Goal: Task Accomplishment & Management: Use online tool/utility

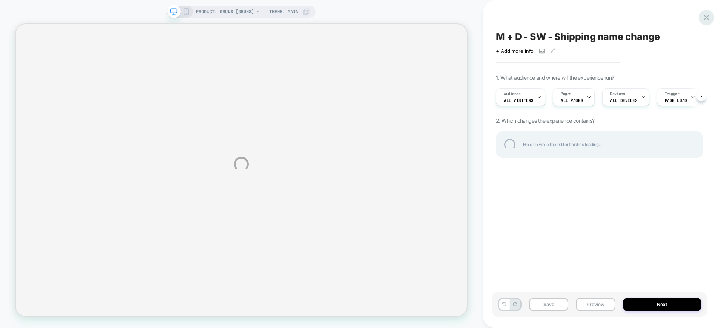
click at [709, 19] on div at bounding box center [706, 17] width 15 height 15
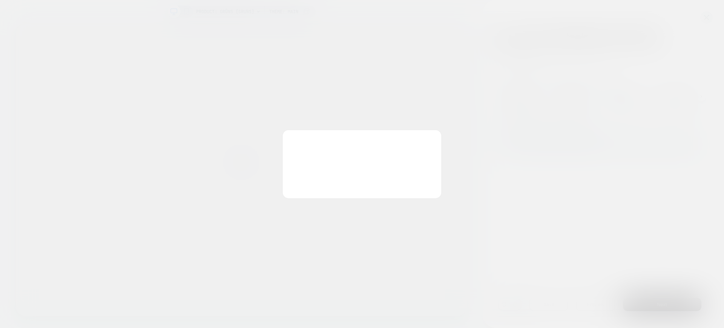
click at [311, 184] on div "You have unsaved changes Are you sure you want to discard the changes? Discard …" at bounding box center [362, 164] width 158 height 68
click at [311, 179] on button "Discard Changes" at bounding box center [324, 181] width 68 height 23
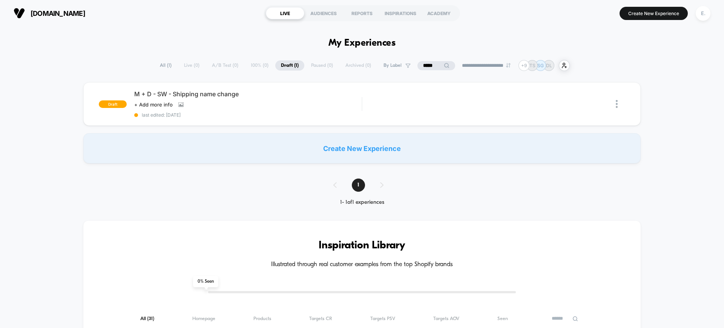
click at [714, 11] on div "gruns.co LIVE AUDIENCES REPORTS INSPIRATIONS ACADEMY Create New Experience E." at bounding box center [362, 13] width 724 height 26
click at [706, 11] on div "E." at bounding box center [703, 13] width 15 height 15
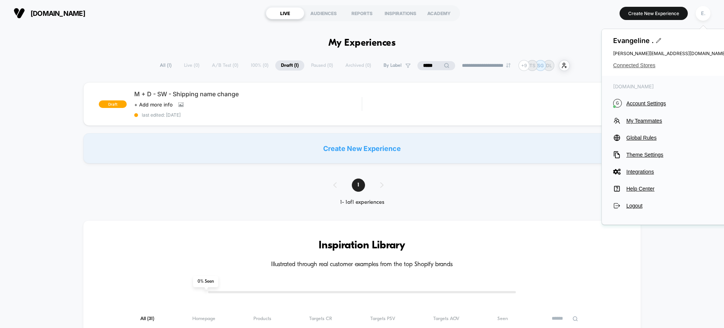
click at [638, 63] on span "Connected Stores" at bounding box center [669, 65] width 113 height 6
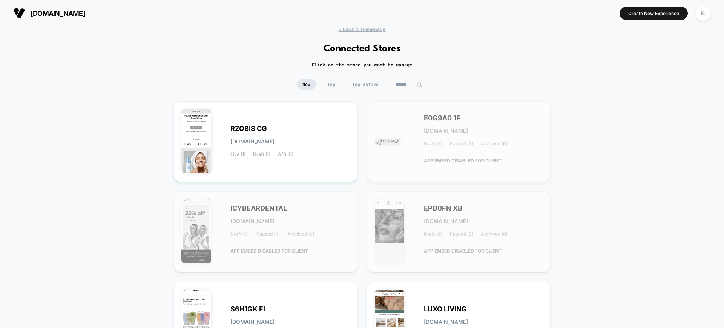
click at [406, 80] on input at bounding box center [409, 84] width 38 height 11
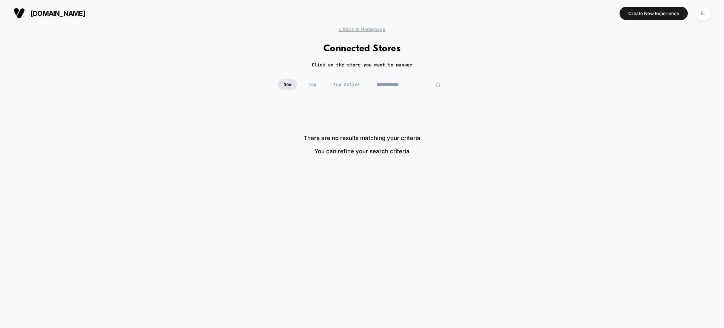
click at [418, 81] on input "**********" at bounding box center [408, 84] width 75 height 11
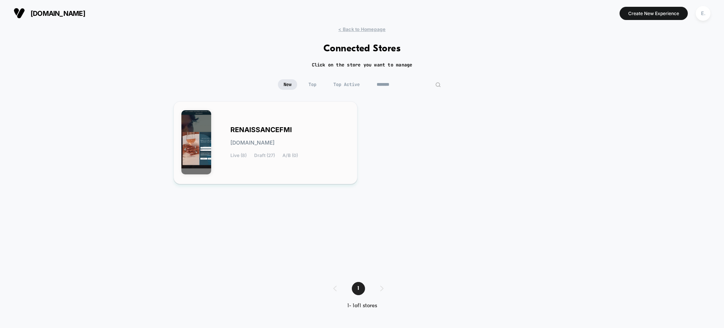
type input "*******"
click at [354, 126] on div "RENAISSANCEFMI renaissancefmi.myshopify.com Live (8) Draft (27) A/B (0)" at bounding box center [265, 142] width 184 height 83
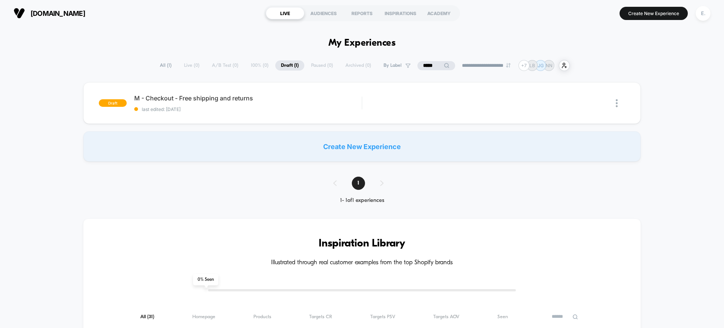
click at [166, 63] on span "All ( 1 )" at bounding box center [165, 65] width 23 height 10
click at [417, 63] on input "*****" at bounding box center [436, 65] width 38 height 9
click at [416, 63] on input "*****" at bounding box center [435, 65] width 75 height 9
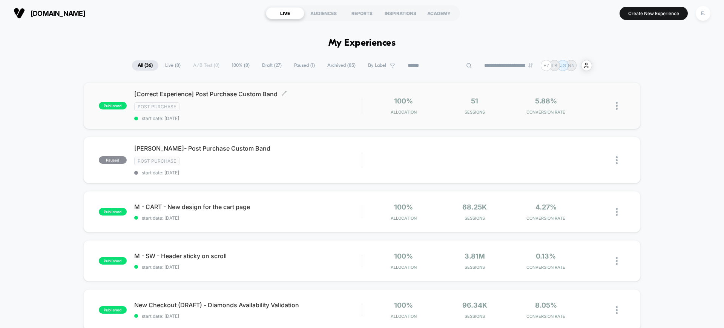
click at [292, 107] on div "Post Purchase" at bounding box center [247, 106] width 227 height 9
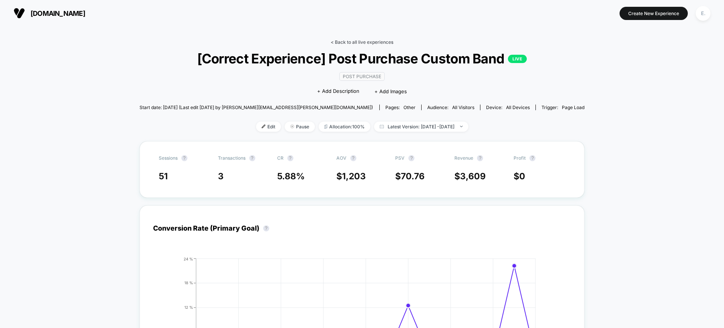
click at [361, 40] on link "< Back to all live experiences" at bounding box center [362, 42] width 63 height 6
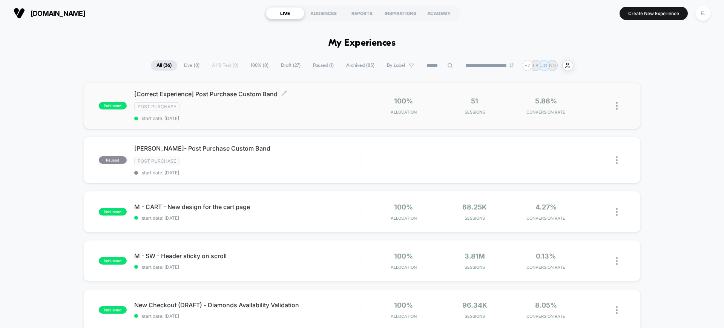
click at [313, 104] on div "Post Purchase" at bounding box center [247, 106] width 227 height 9
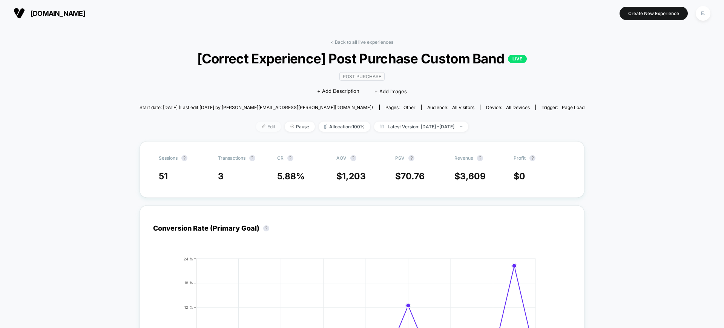
click at [259, 126] on span "Edit" at bounding box center [268, 126] width 25 height 10
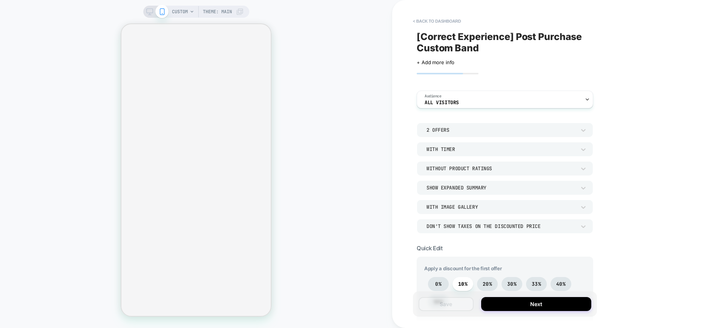
type textarea "*"
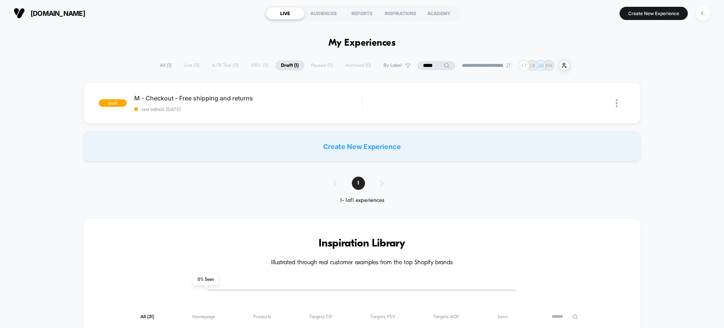
click at [431, 67] on input "*****" at bounding box center [436, 65] width 38 height 9
click at [431, 67] on input "*****" at bounding box center [435, 65] width 75 height 9
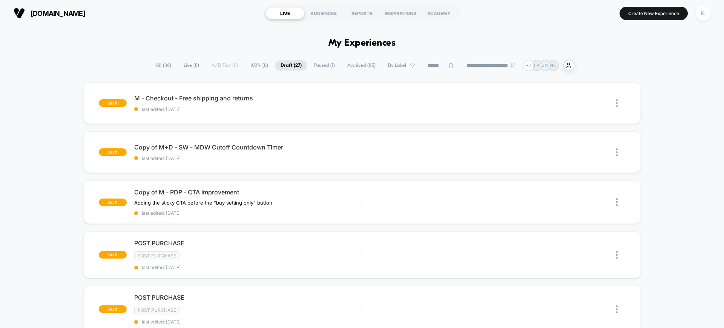
click at [150, 61] on div "**********" at bounding box center [362, 65] width 424 height 11
click at [153, 66] on span "All ( 36 )" at bounding box center [163, 65] width 27 height 10
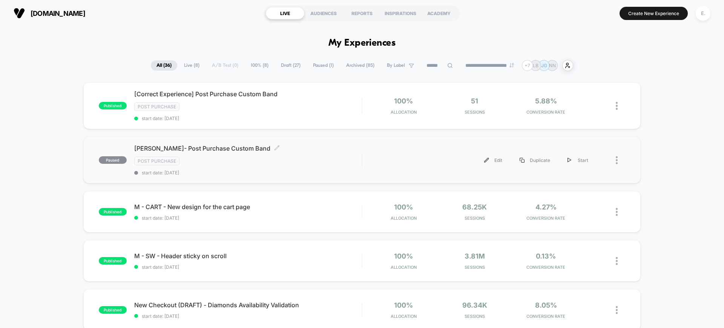
click at [302, 155] on div "Shravan- Post Purchase Custom Band Click to edit experience details Click to ed…" at bounding box center [247, 159] width 227 height 31
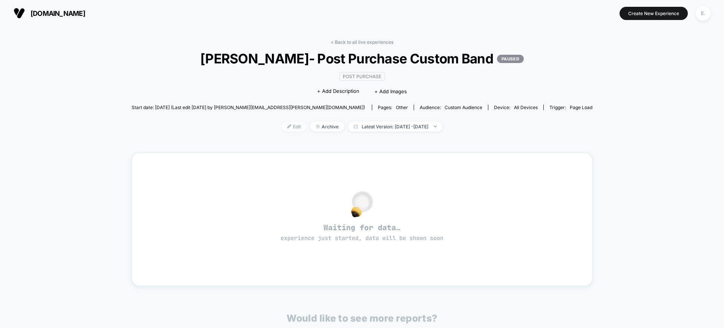
click at [282, 128] on span "Edit" at bounding box center [294, 126] width 25 height 10
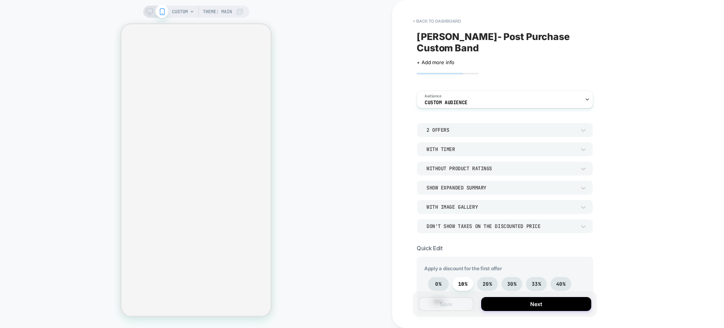
type textarea "*"
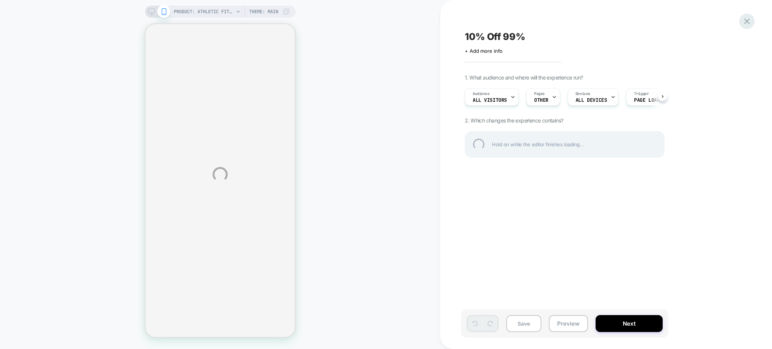
click at [749, 21] on div at bounding box center [746, 21] width 15 height 15
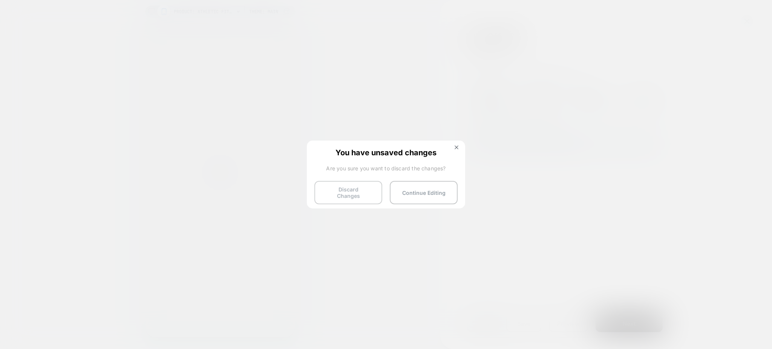
click at [344, 192] on button "Discard Changes" at bounding box center [348, 192] width 68 height 23
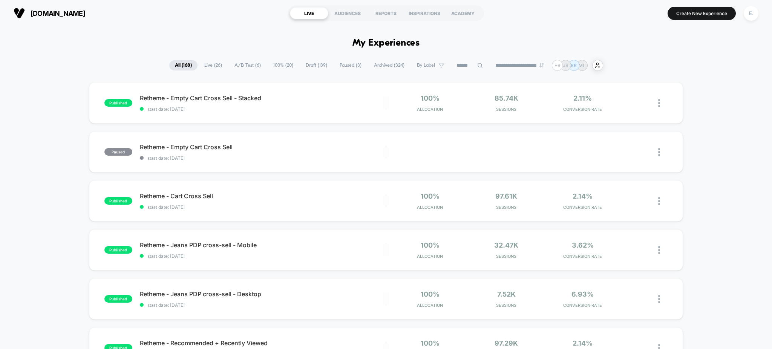
click at [460, 66] on input at bounding box center [470, 65] width 38 height 9
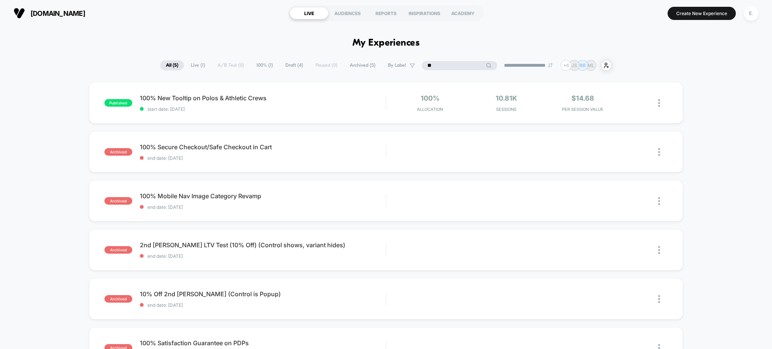
type input "**"
click at [288, 64] on span "Draft ( 4 )" at bounding box center [294, 65] width 29 height 10
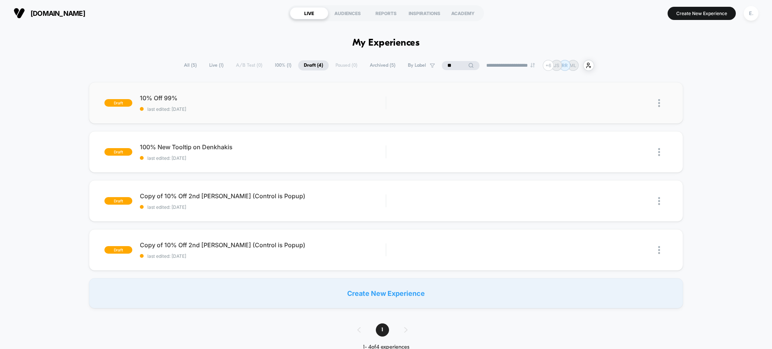
click at [260, 97] on span "10% Off 99%" at bounding box center [263, 98] width 246 height 8
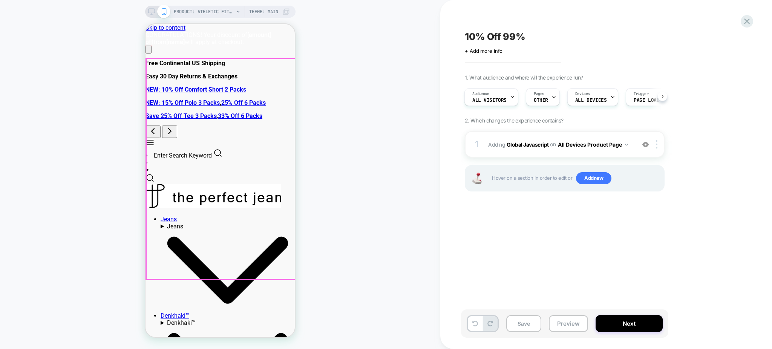
scroll to position [151, 0]
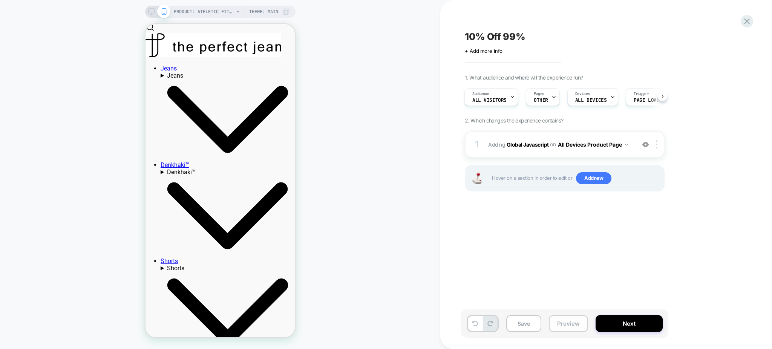
click at [554, 326] on button "Preview" at bounding box center [568, 323] width 39 height 17
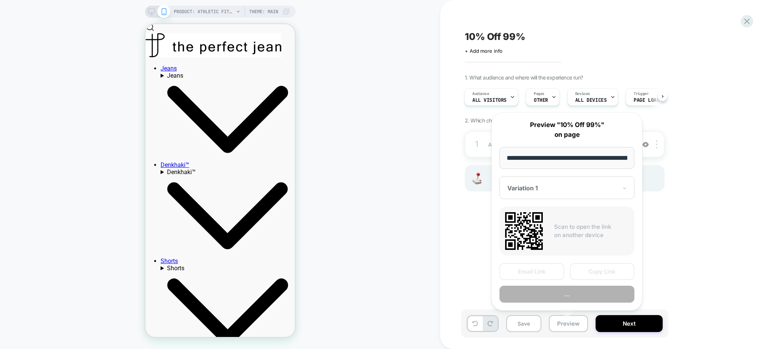
scroll to position [0, 131]
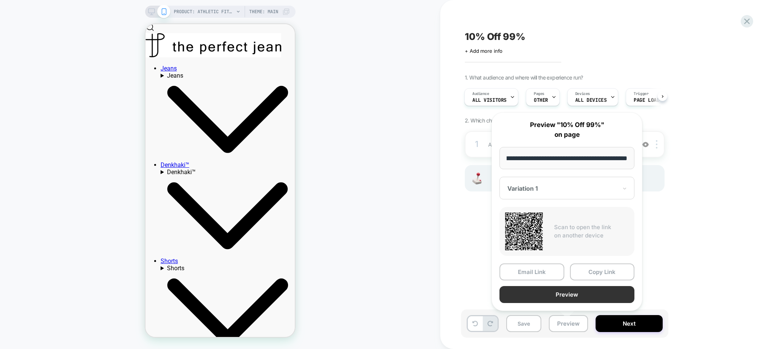
click at [549, 296] on button "Preview" at bounding box center [566, 294] width 135 height 17
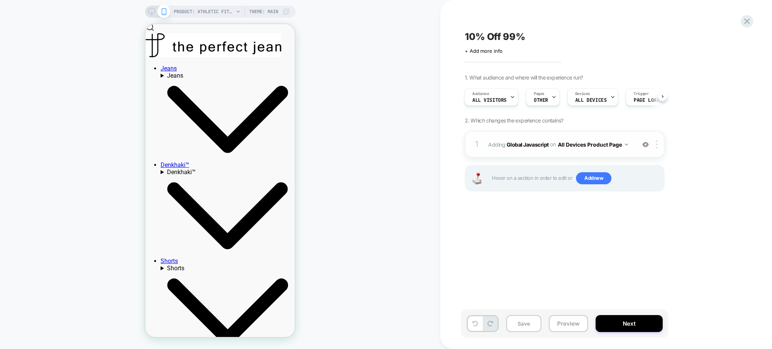
click at [601, 153] on div "1 Adding Global Javascript on All Devices Product Page Add Before Add After Tar…" at bounding box center [565, 144] width 200 height 26
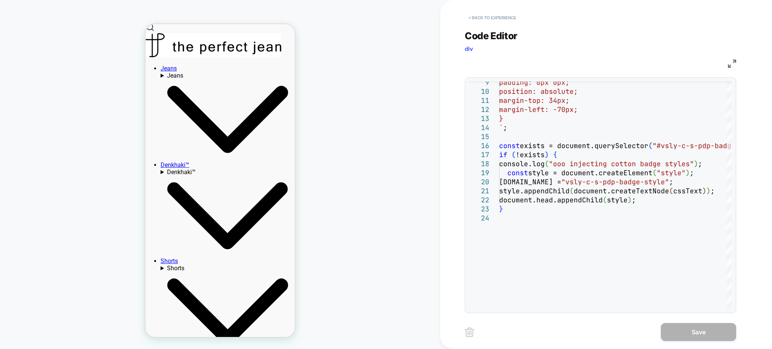
click at [507, 17] on button "< Back to experience" at bounding box center [492, 18] width 55 height 12
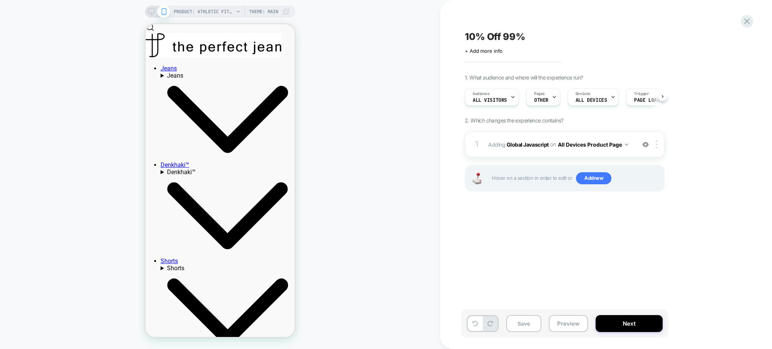
scroll to position [0, 0]
click at [572, 324] on button "Preview" at bounding box center [568, 323] width 39 height 17
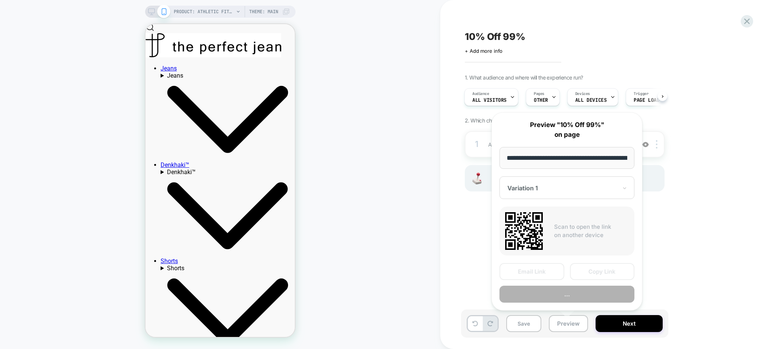
scroll to position [0, 131]
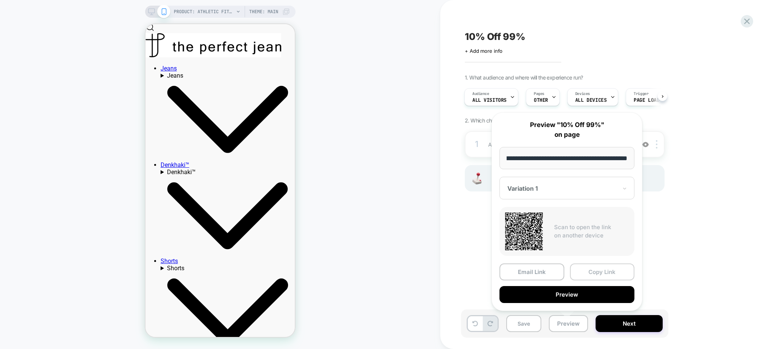
click at [591, 276] on button "Copy Link" at bounding box center [602, 272] width 65 height 17
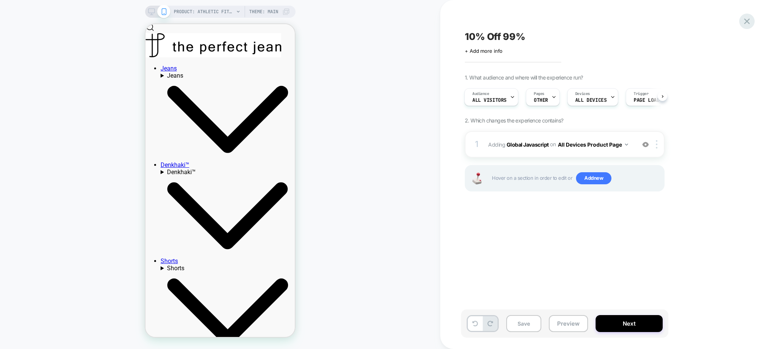
click at [751, 20] on icon at bounding box center [747, 21] width 10 height 10
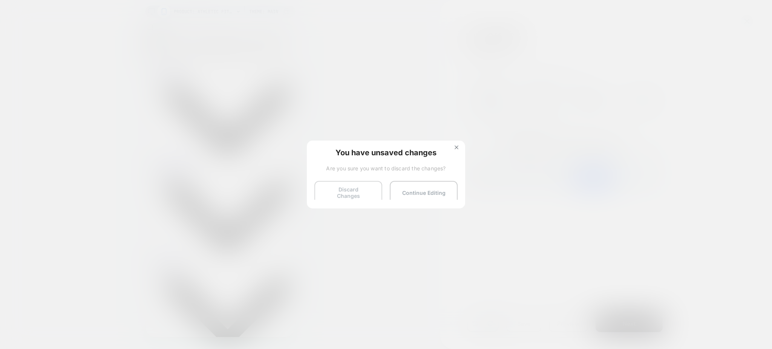
click at [344, 191] on button "Discard Changes" at bounding box center [348, 192] width 68 height 23
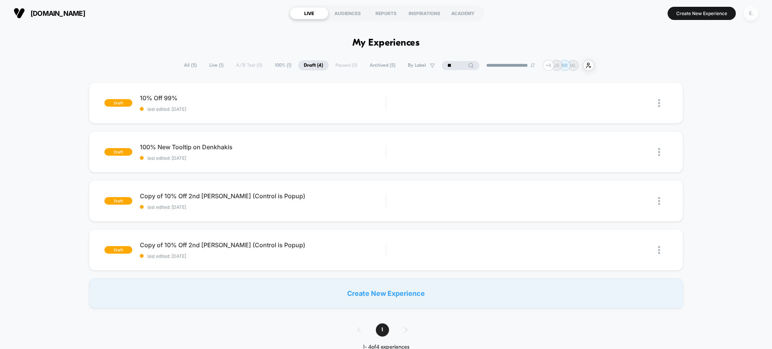
click at [757, 15] on div "E." at bounding box center [751, 13] width 15 height 15
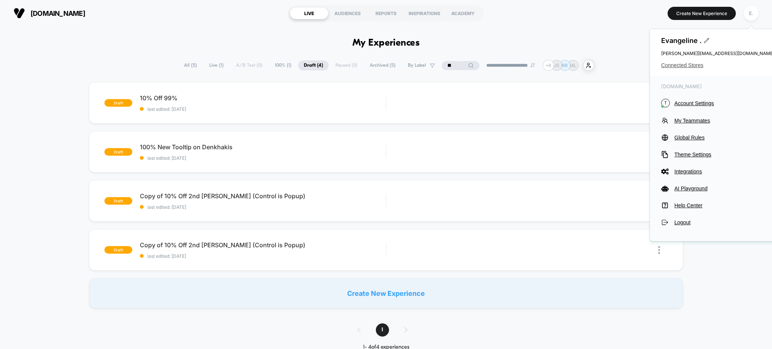
click at [685, 64] on span "Connected Stores" at bounding box center [717, 65] width 113 height 6
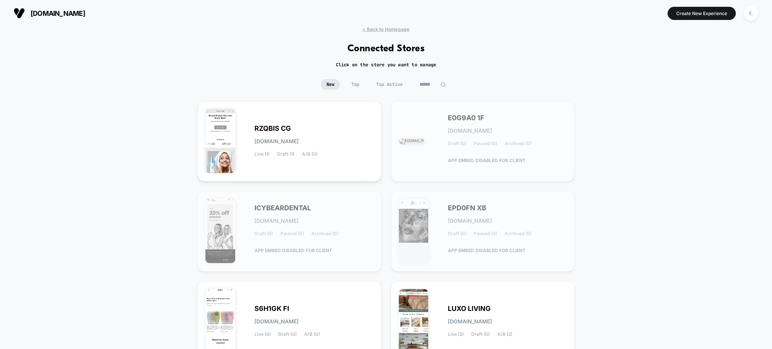
click at [447, 89] on input at bounding box center [433, 84] width 38 height 11
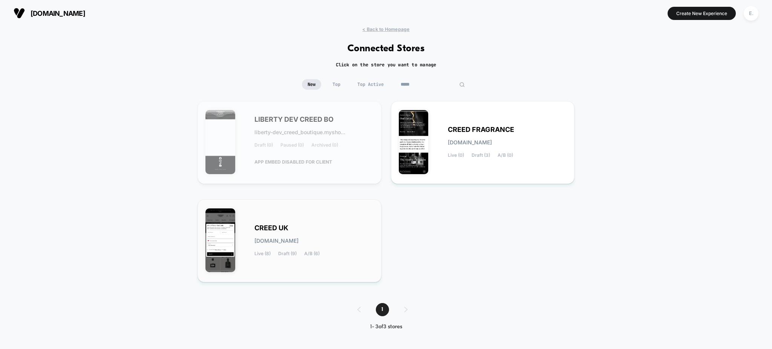
type input "*****"
click at [363, 201] on div "CREED UK creed-uk.myshopify.com Live (8) Draft (9) A/B (6)" at bounding box center [290, 240] width 184 height 83
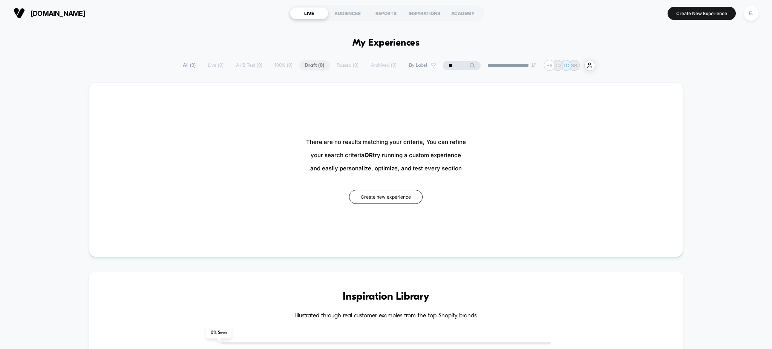
click at [450, 66] on input "**" at bounding box center [462, 65] width 38 height 9
click at [450, 66] on input "**" at bounding box center [461, 65] width 75 height 9
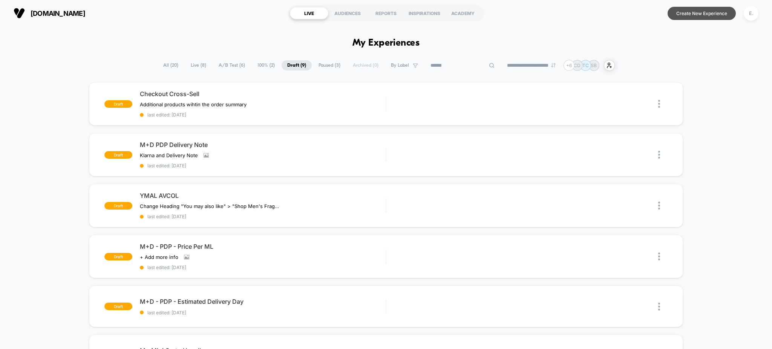
click at [716, 12] on button "Create New Experience" at bounding box center [702, 13] width 68 height 13
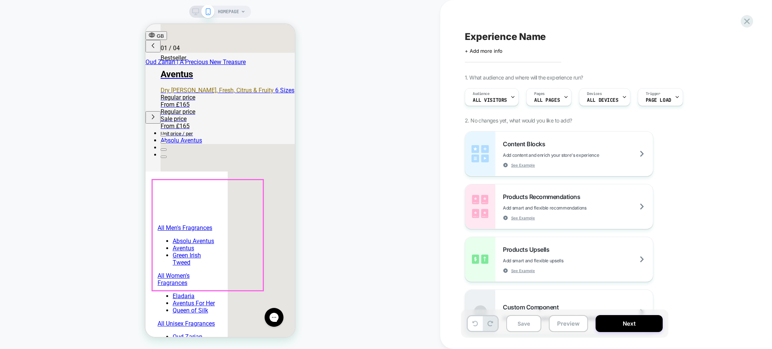
scroll to position [854, 0]
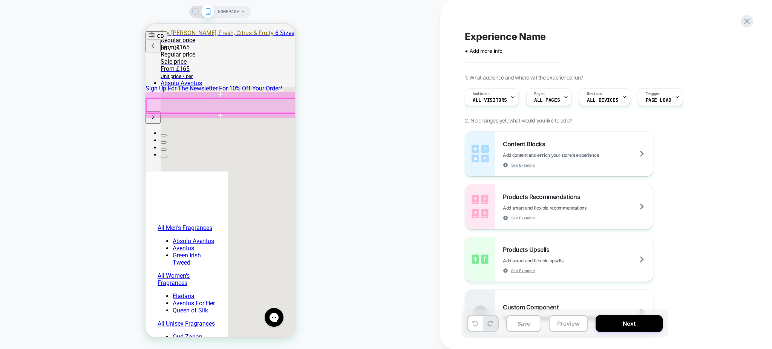
click at [286, 103] on div at bounding box center [221, 105] width 150 height 15
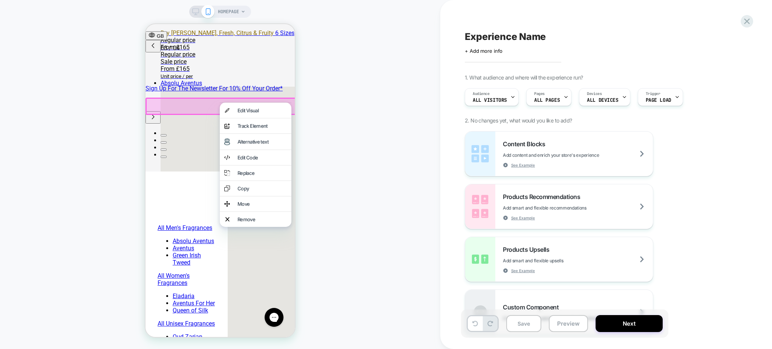
click at [330, 121] on div "HOMEPAGE" at bounding box center [220, 175] width 440 height 334
click at [346, 141] on div "HOMEPAGE" at bounding box center [220, 175] width 440 height 334
click at [353, 213] on div "HOMEPAGE" at bounding box center [220, 175] width 440 height 334
drag, startPoint x: 130, startPoint y: 298, endPoint x: 127, endPoint y: 296, distance: 3.9
click at [130, 298] on div "HOMEPAGE" at bounding box center [220, 175] width 440 height 334
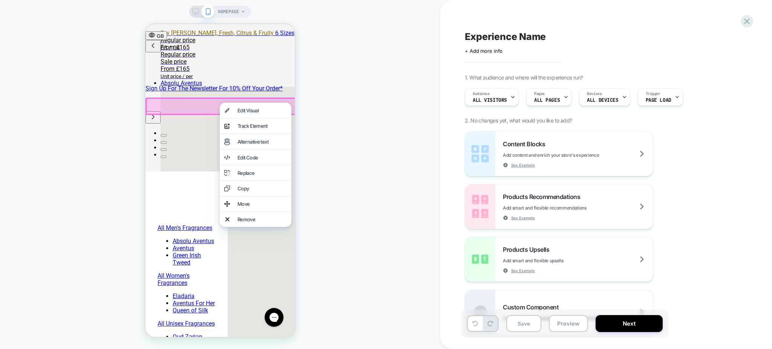
click at [105, 282] on div "HOMEPAGE" at bounding box center [220, 175] width 440 height 334
click at [57, 69] on div "HOMEPAGE" at bounding box center [220, 175] width 440 height 334
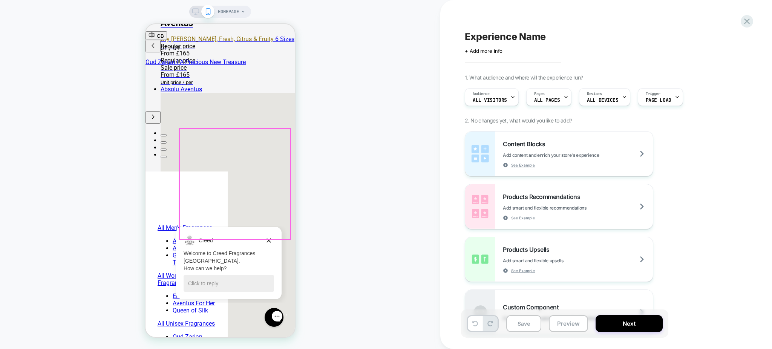
scroll to position [797, 0]
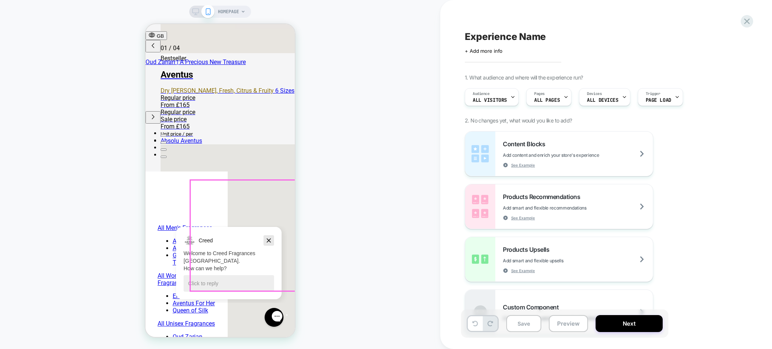
click at [268, 239] on icon "Dismiss campaign" at bounding box center [269, 240] width 8 height 9
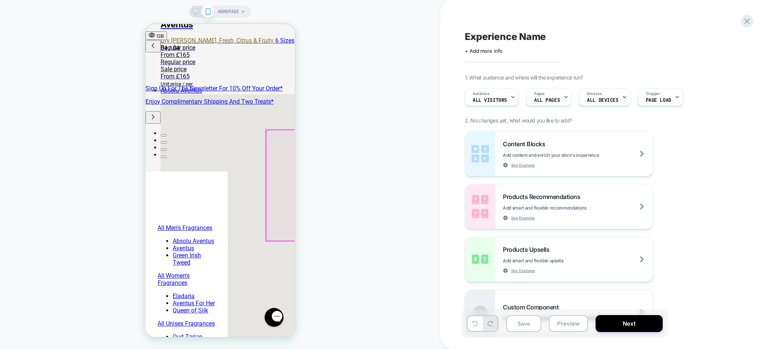
scroll to position [0, 359]
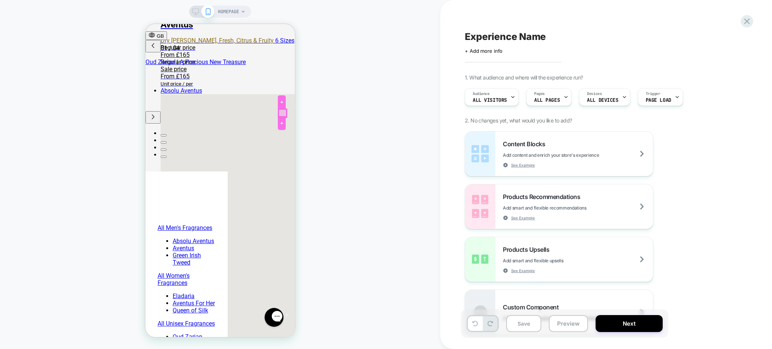
click at [283, 112] on div at bounding box center [283, 113] width 8 height 8
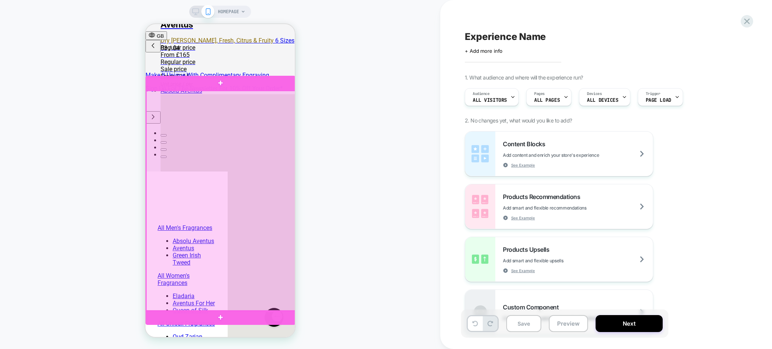
scroll to position [0, 239]
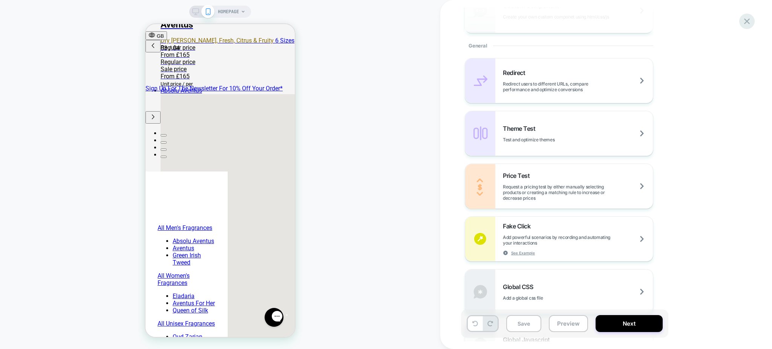
click at [742, 21] on icon at bounding box center [747, 21] width 10 height 10
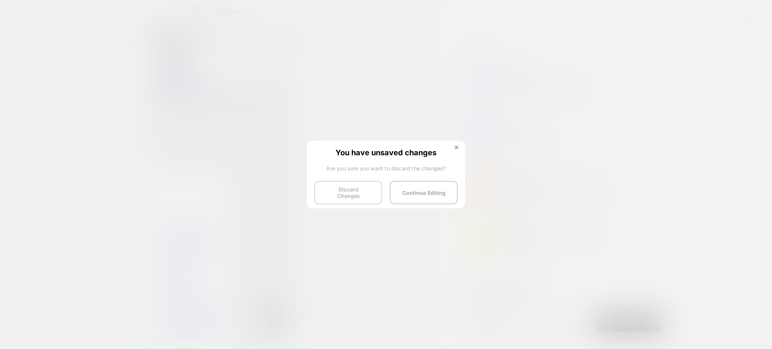
click at [365, 193] on button "Discard Changes" at bounding box center [348, 192] width 68 height 23
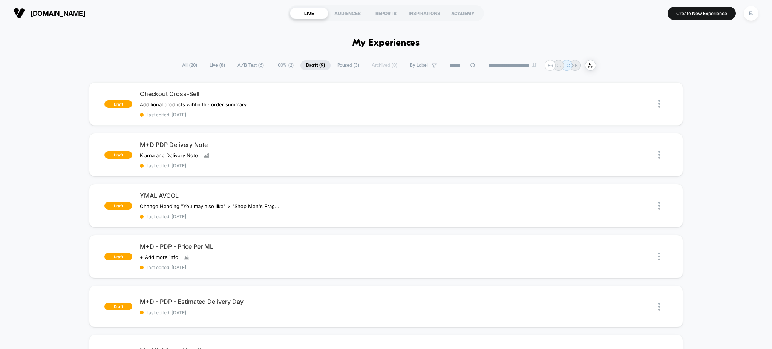
drag, startPoint x: 23, startPoint y: 84, endPoint x: 237, endPoint y: 61, distance: 215.4
click at [23, 84] on div "draft Checkout Cross-Sell Additional products wihtin the order summary ﻿ Click …" at bounding box center [386, 322] width 772 height 481
click at [692, 6] on section "Create New Experience E." at bounding box center [638, 13] width 246 height 19
click at [692, 9] on button "Create New Experience" at bounding box center [702, 13] width 68 height 13
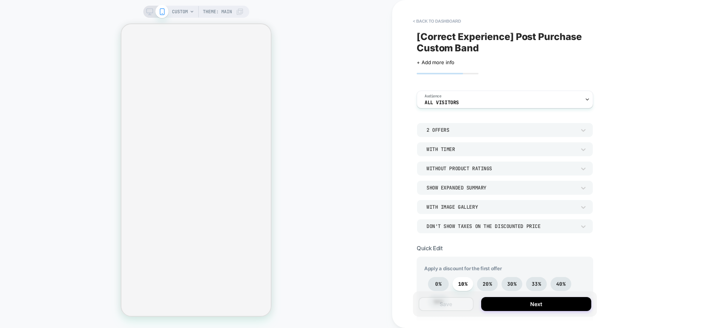
type textarea "*"
click at [553, 100] on div "Audience All Visitors" at bounding box center [503, 99] width 172 height 17
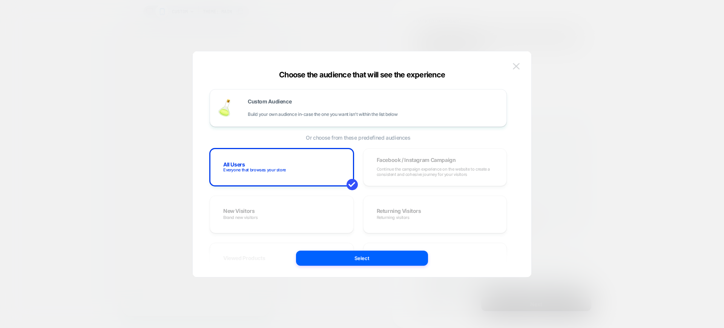
click at [514, 69] on img at bounding box center [516, 66] width 7 height 6
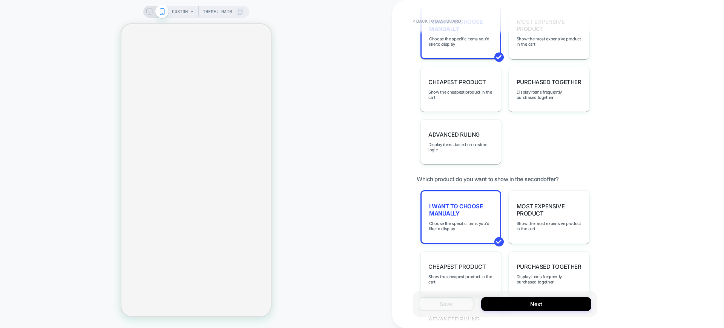
scroll to position [656, 0]
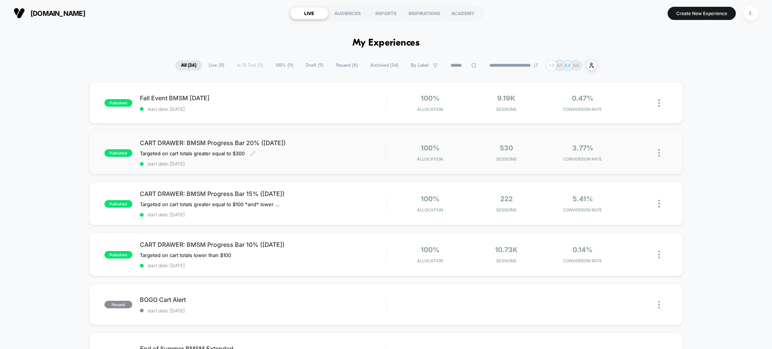
click at [311, 149] on div "CART DRAWER: BMSM Progress Bar 20% (SEP 2025) Targeted on cart totals greater e…" at bounding box center [263, 153] width 246 height 28
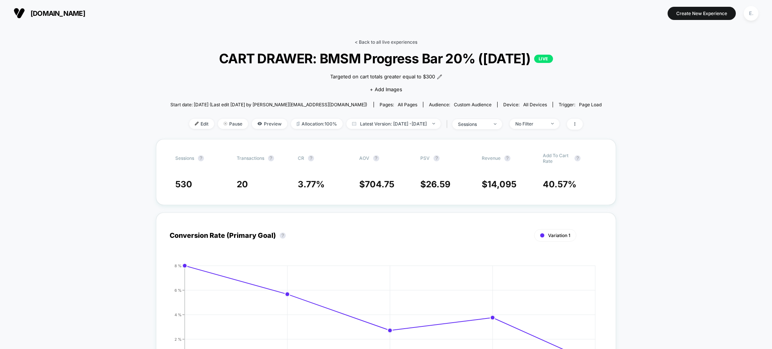
click at [381, 40] on link "< Back to all live experiences" at bounding box center [386, 42] width 63 height 6
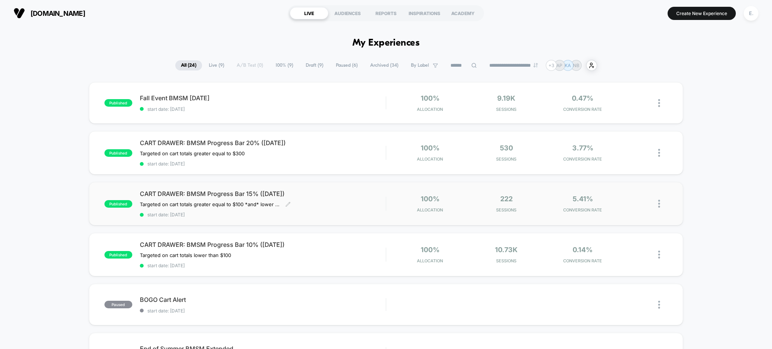
click at [357, 200] on div "CART DRAWER: BMSM Progress Bar 15% (SEP 2025) Targeted on cart totals greater e…" at bounding box center [263, 204] width 246 height 28
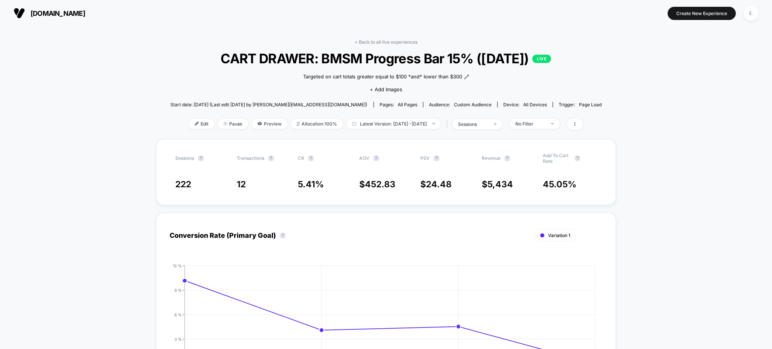
click at [377, 40] on link "< Back to all live experiences" at bounding box center [386, 42] width 63 height 6
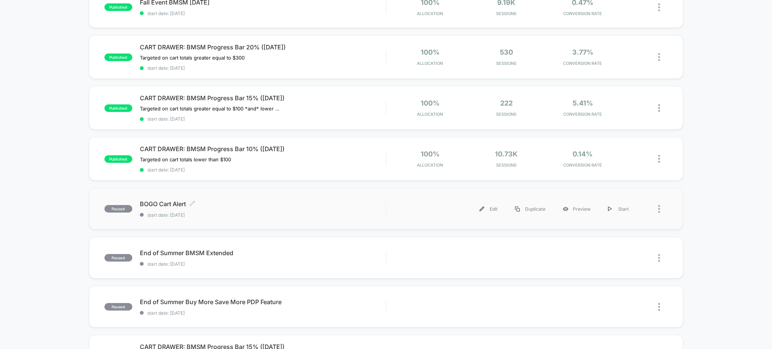
scroll to position [100, 0]
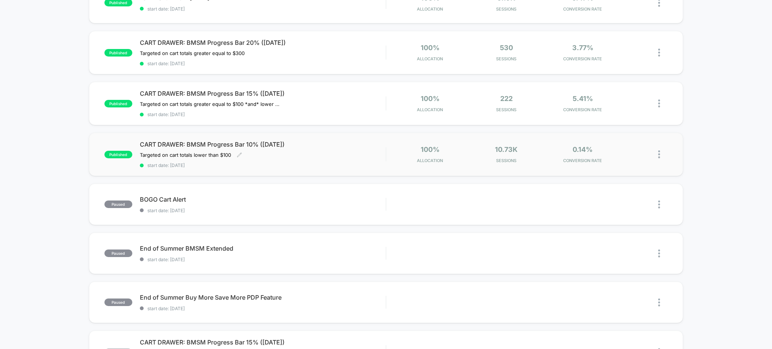
click at [340, 161] on div "CART DRAWER: BMSM Progress Bar 10% (SEP 2025) Targeted on cart totals lower tha…" at bounding box center [263, 155] width 246 height 28
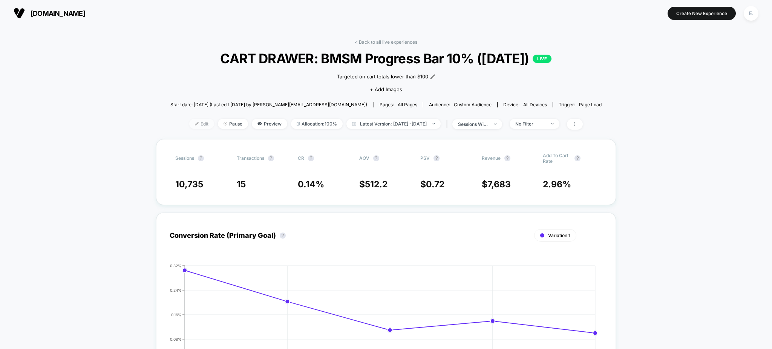
click at [192, 126] on span "Edit" at bounding box center [201, 124] width 25 height 10
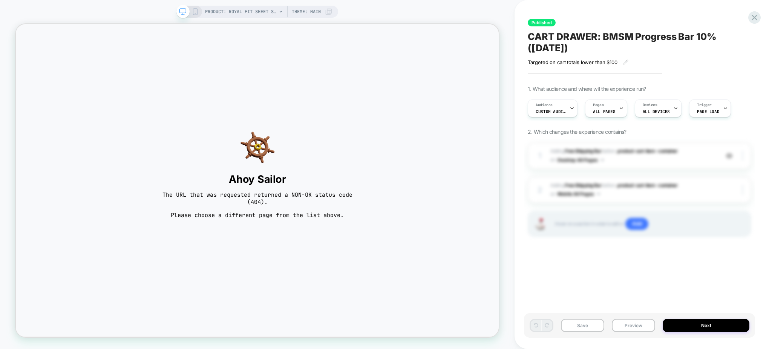
scroll to position [0, 0]
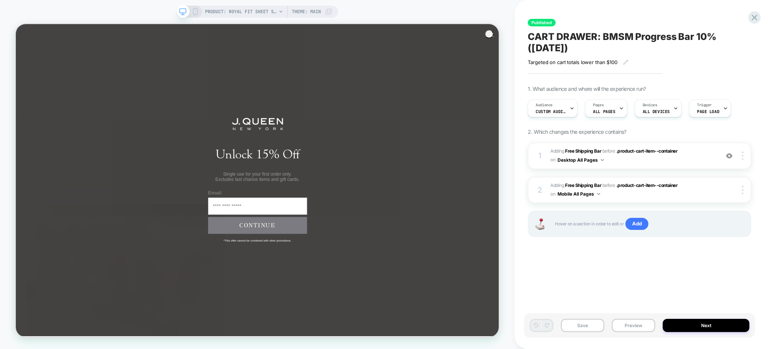
scroll to position [0, 0]
click at [647, 41] on circle "Close dialog" at bounding box center [650, 38] width 11 height 11
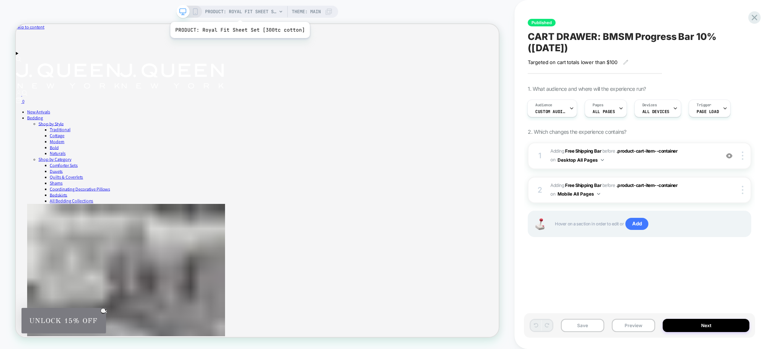
click at [239, 12] on span "PRODUCT: Royal Fit Sheet Set [300tc cotton]" at bounding box center [241, 12] width 72 height 12
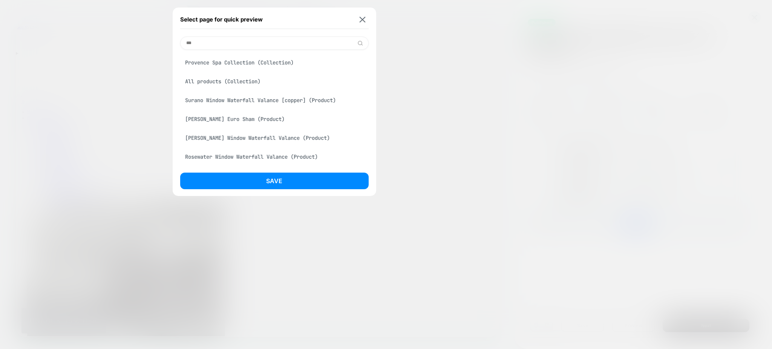
type input "***"
click at [267, 118] on div "[PERSON_NAME] Euro Sham (Product)" at bounding box center [274, 119] width 188 height 14
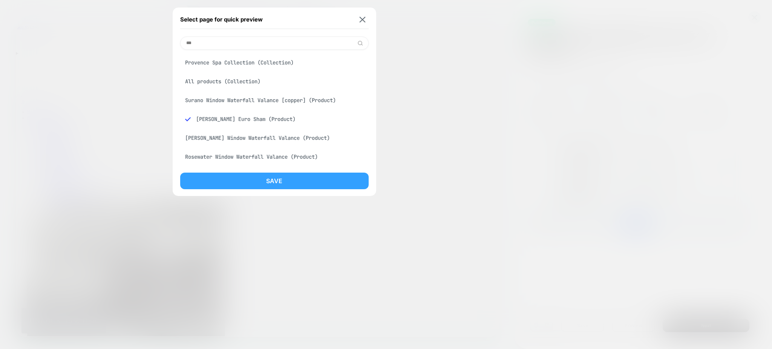
click at [274, 182] on button "Save" at bounding box center [274, 181] width 188 height 17
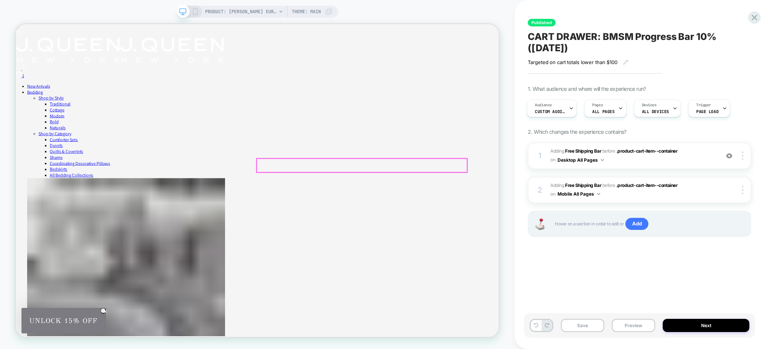
scroll to position [50, 0]
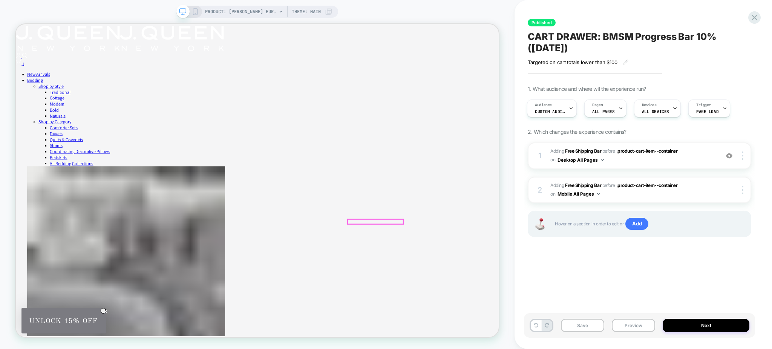
click at [750, 22] on icon at bounding box center [754, 17] width 10 height 10
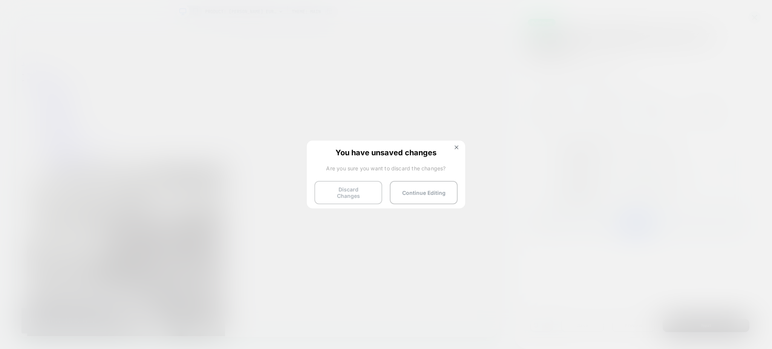
click at [350, 189] on button "Discard Changes" at bounding box center [348, 192] width 68 height 23
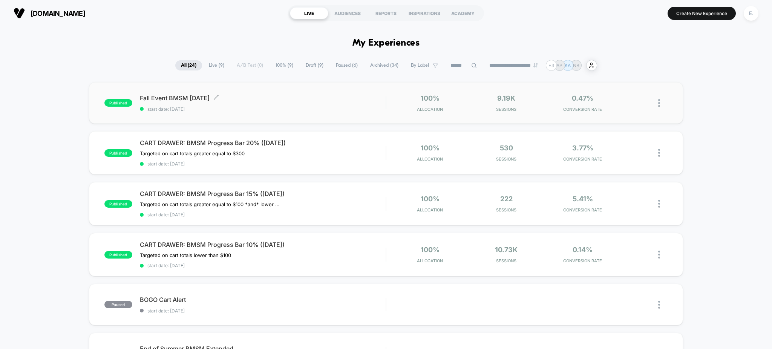
click at [342, 97] on span "Fall Event BMSM September 2025 Click to edit experience details" at bounding box center [263, 98] width 246 height 8
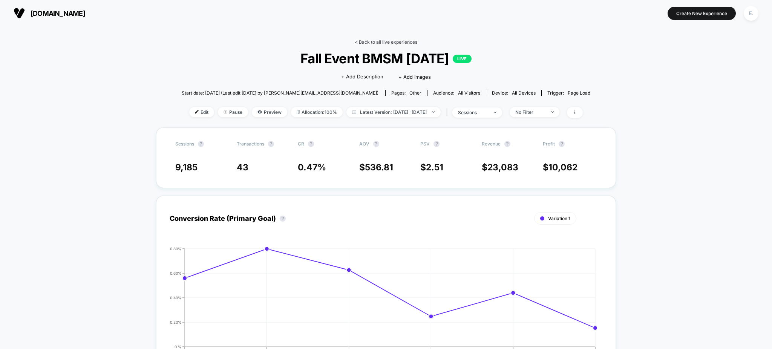
click at [391, 44] on link "< Back to all live experiences" at bounding box center [386, 42] width 63 height 6
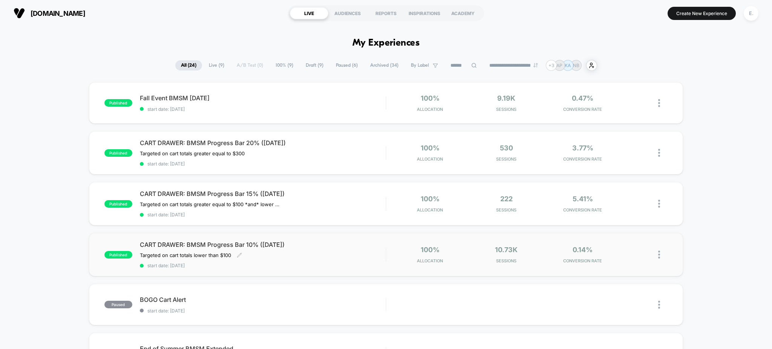
click at [341, 247] on span "CART DRAWER: BMSM Progress Bar 10% (SEP 2025)" at bounding box center [263, 245] width 246 height 8
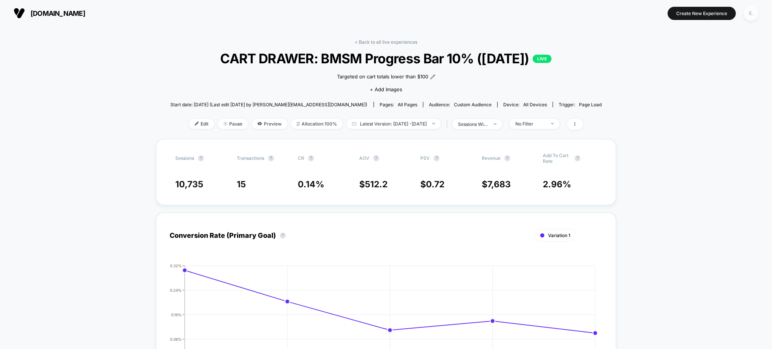
click at [745, 11] on div "E." at bounding box center [751, 13] width 15 height 15
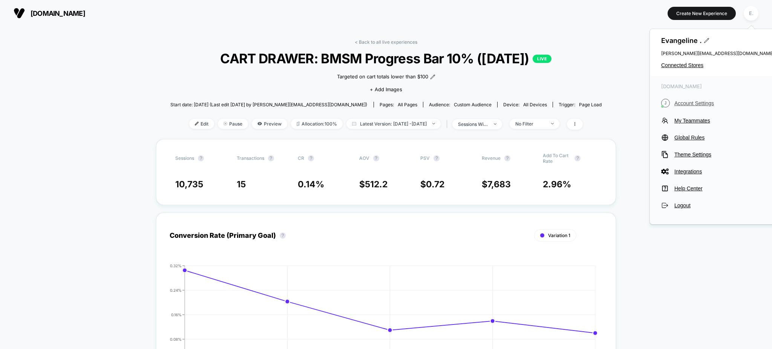
click at [690, 104] on span "Account Settings" at bounding box center [724, 103] width 100 height 6
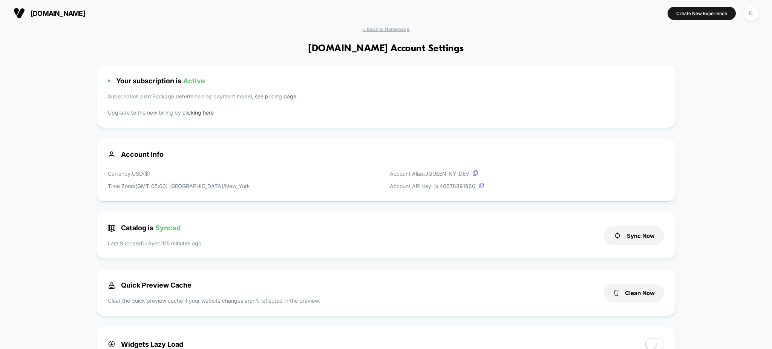
click at [395, 32] on span "< Back to Homepage" at bounding box center [385, 29] width 47 height 6
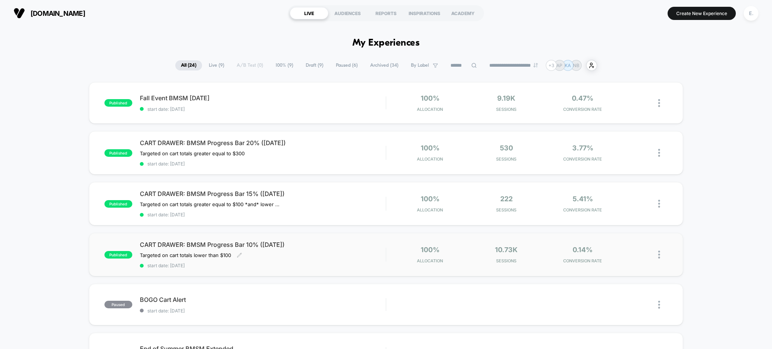
click at [347, 241] on span "CART DRAWER: BMSM Progress Bar 10% (SEP 2025)" at bounding box center [263, 245] width 246 height 8
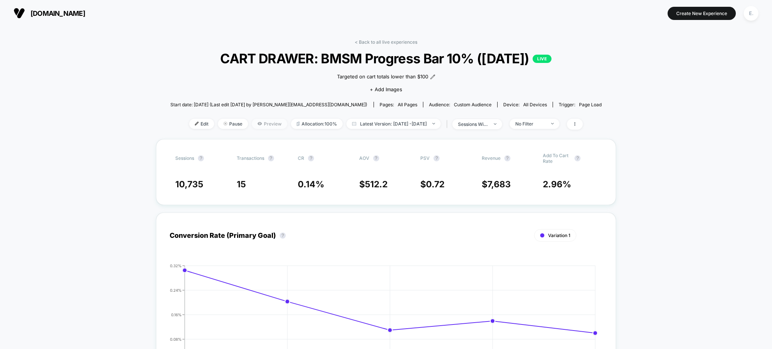
click at [252, 120] on span "Preview" at bounding box center [269, 124] width 35 height 10
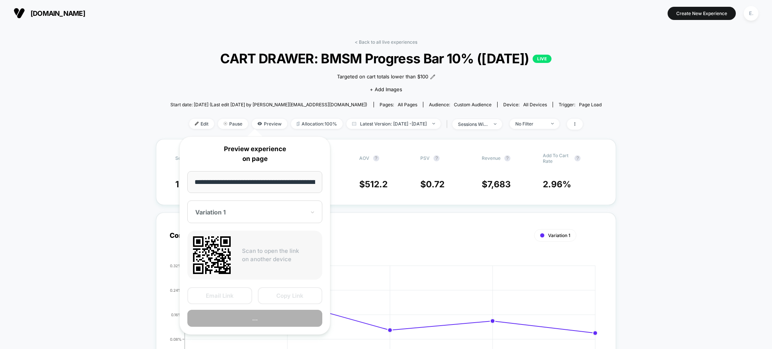
scroll to position [0, 65]
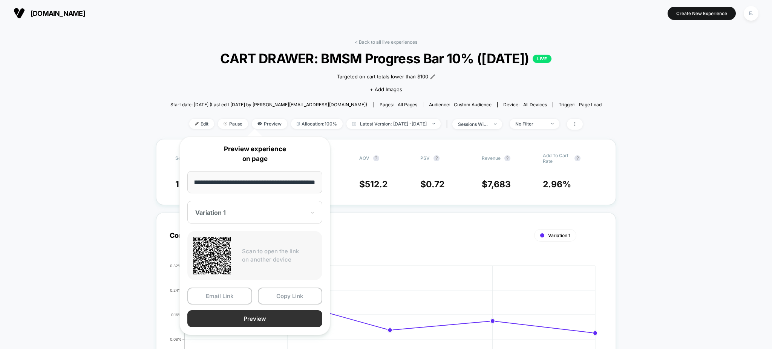
click at [268, 319] on button "Preview" at bounding box center [254, 318] width 135 height 17
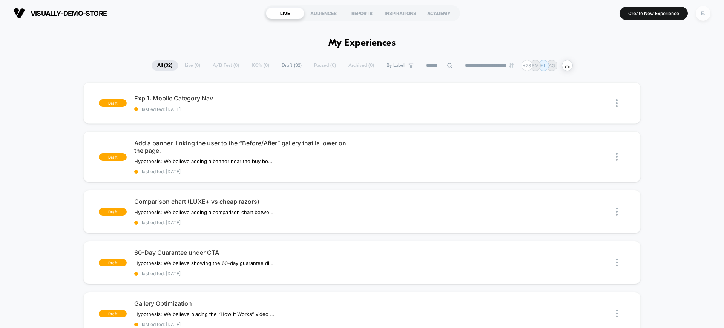
click at [707, 14] on div "E." at bounding box center [703, 13] width 15 height 15
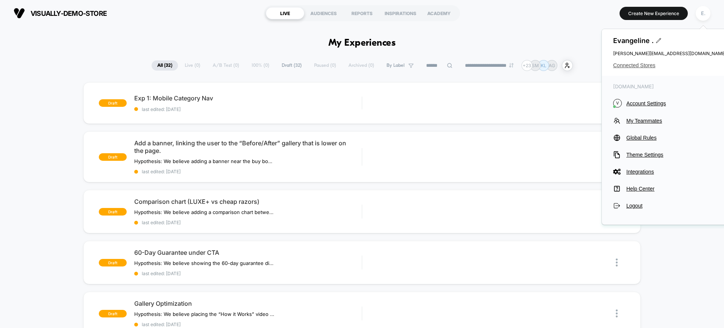
click at [647, 65] on span "Connected Stores" at bounding box center [669, 65] width 113 height 6
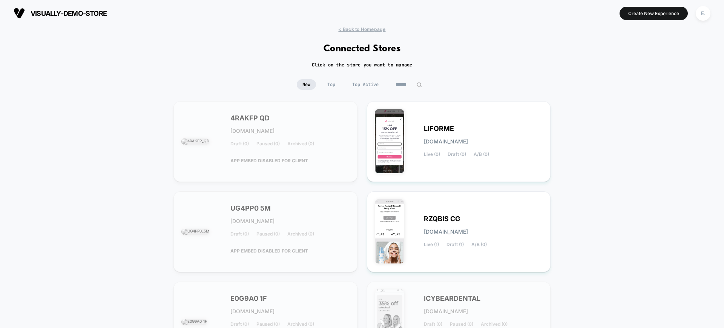
click at [424, 77] on div "< Back to Homepage Connected Stores Click on the store you want to manage New T…" at bounding box center [362, 310] width 724 height 569
click at [416, 88] on input at bounding box center [409, 84] width 38 height 11
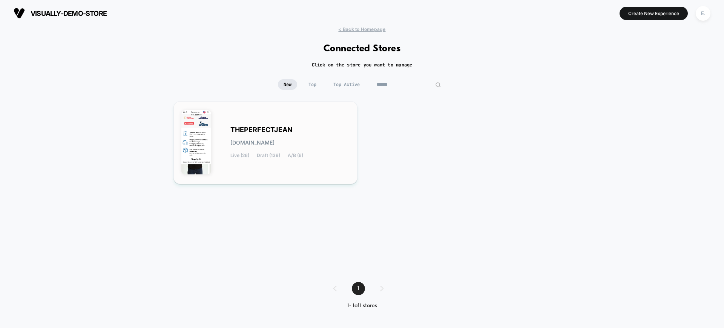
type input "******"
click at [293, 154] on span "A/B (6)" at bounding box center [295, 155] width 15 height 5
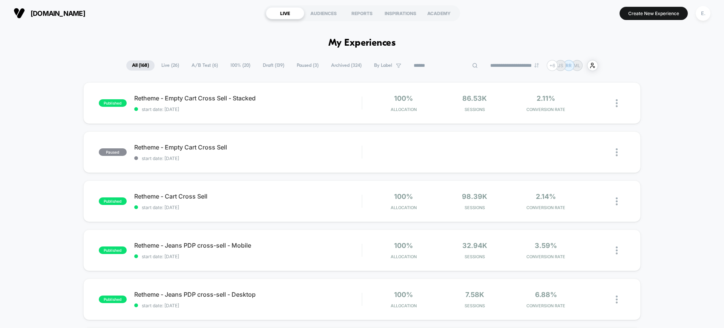
click at [440, 63] on input at bounding box center [445, 65] width 75 height 9
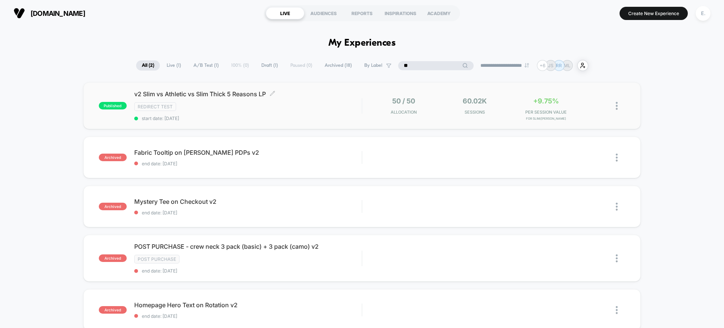
type input "**"
click at [256, 112] on div "v2 Slim vs Athletic vs Slim Thick 5 Reasons LP Click to edit experience details…" at bounding box center [247, 105] width 227 height 31
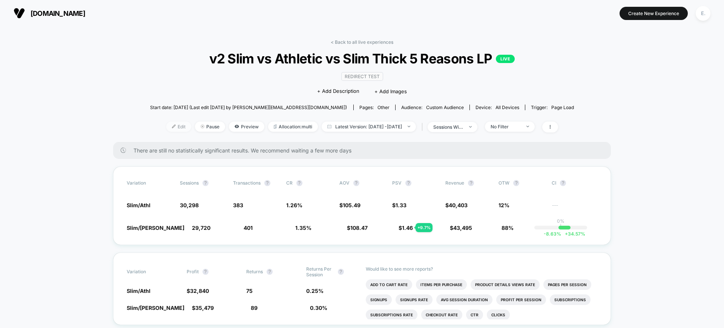
click at [172, 127] on span "Edit" at bounding box center [178, 126] width 25 height 10
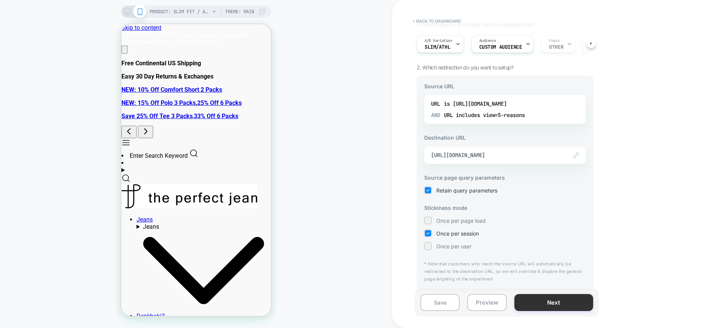
click at [520, 302] on button "Next" at bounding box center [553, 302] width 79 height 17
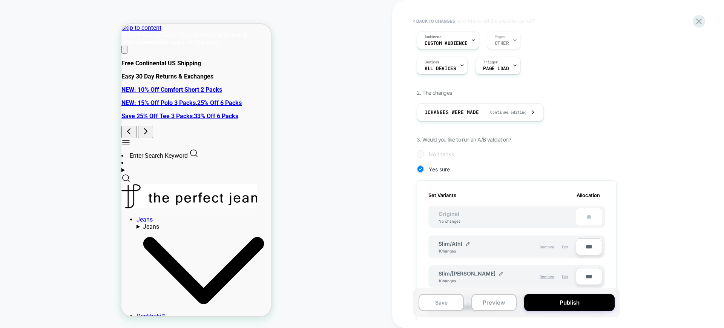
scroll to position [257, 0]
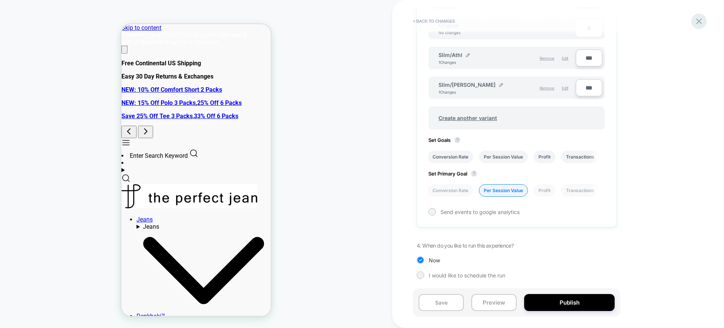
click at [700, 20] on icon at bounding box center [699, 21] width 6 height 6
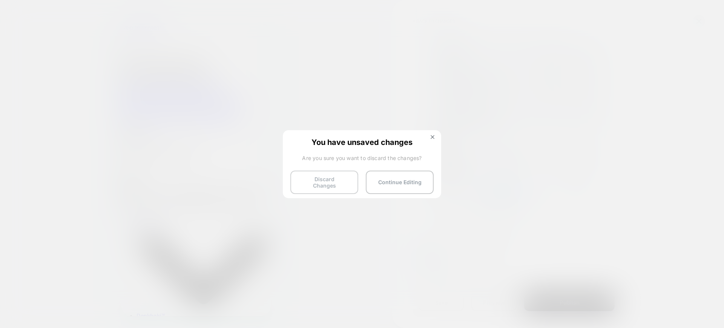
click at [320, 181] on button "Discard Changes" at bounding box center [324, 181] width 68 height 23
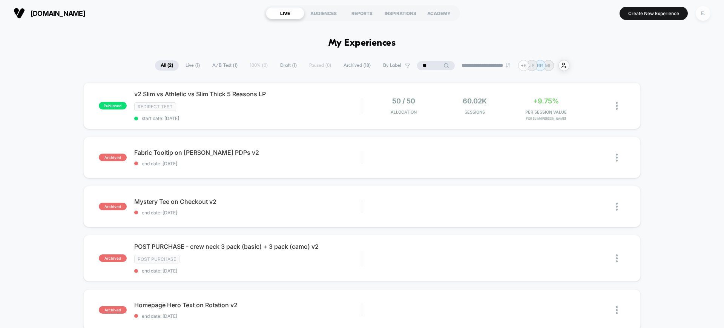
click at [703, 14] on div "E." at bounding box center [703, 13] width 15 height 15
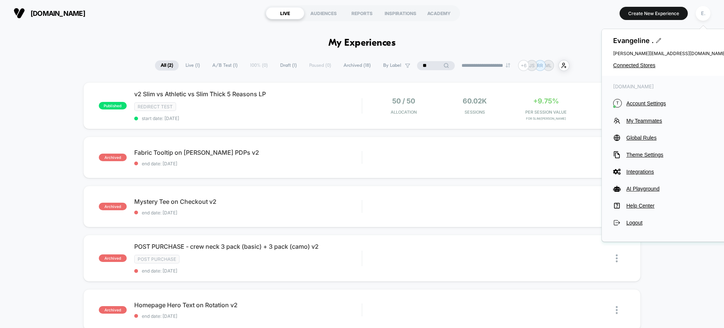
click at [633, 67] on span "Connected Stores" at bounding box center [669, 65] width 113 height 6
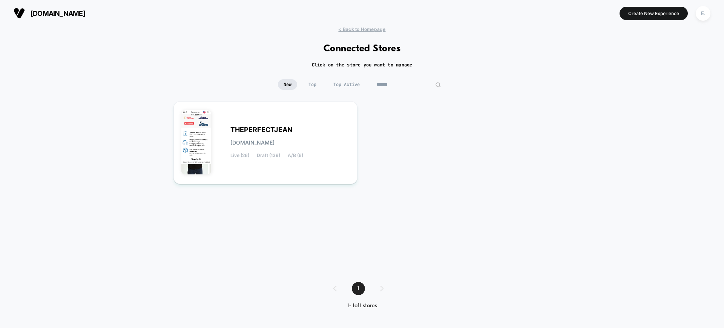
click at [414, 86] on input "******" at bounding box center [408, 84] width 75 height 11
type input "******"
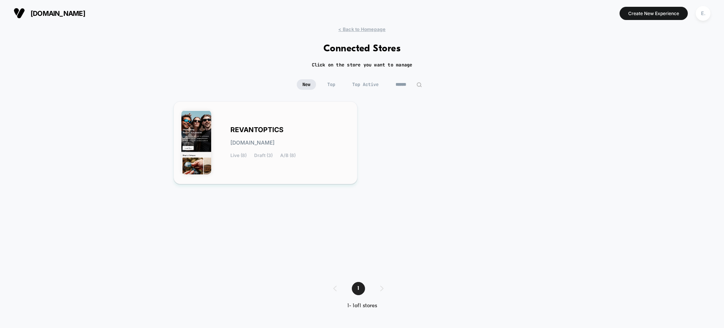
click at [326, 152] on div "REVANTOPTICS revantoptics.myshopify.com Live (8) Draft (3) A/B (8)" at bounding box center [289, 142] width 119 height 31
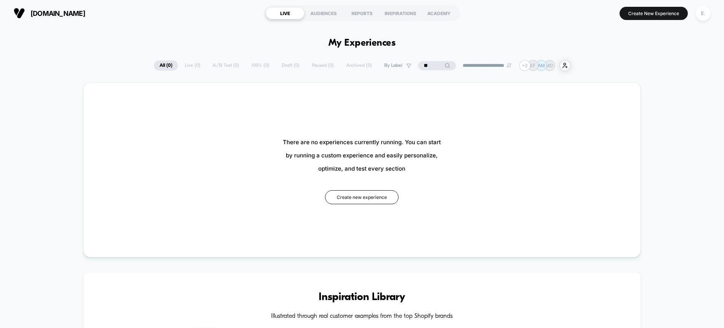
click at [427, 64] on input "**" at bounding box center [437, 65] width 38 height 9
click at [427, 64] on input "**" at bounding box center [436, 65] width 75 height 9
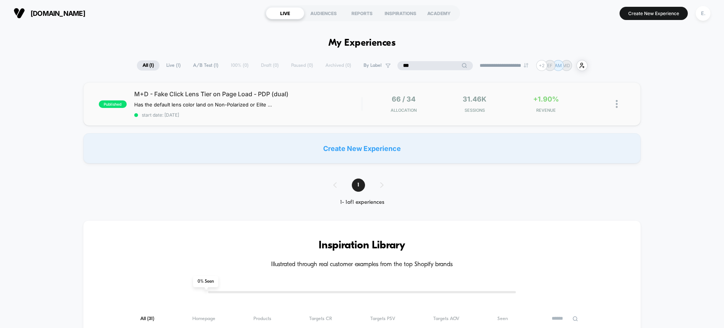
type input "***"
click at [374, 101] on div "66 / 34 Allocation" at bounding box center [403, 104] width 67 height 18
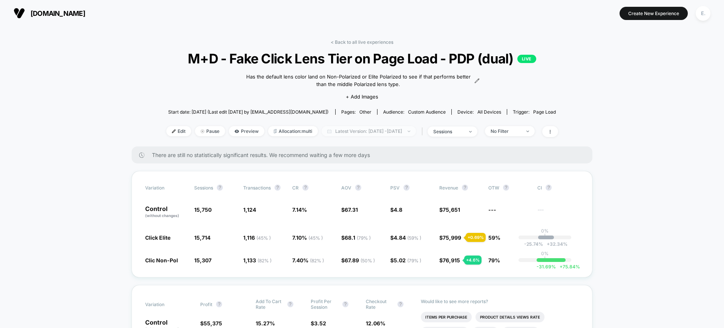
click at [377, 130] on span "Latest Version: Sep 16, 2025 - Sep 29, 2025" at bounding box center [369, 131] width 94 height 10
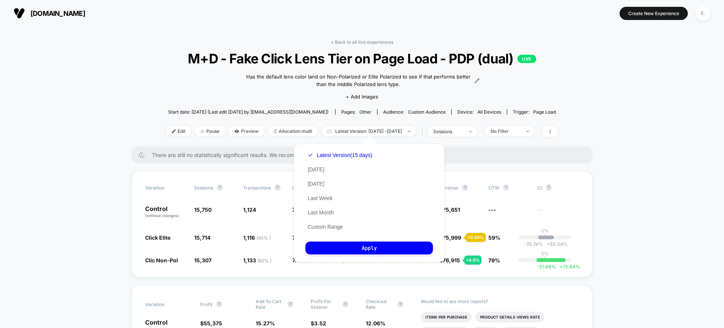
click at [199, 74] on div "< Back to all live experiences M+D - Fake Click Lens Tier on Page Load - PDP (d…" at bounding box center [362, 92] width 392 height 107
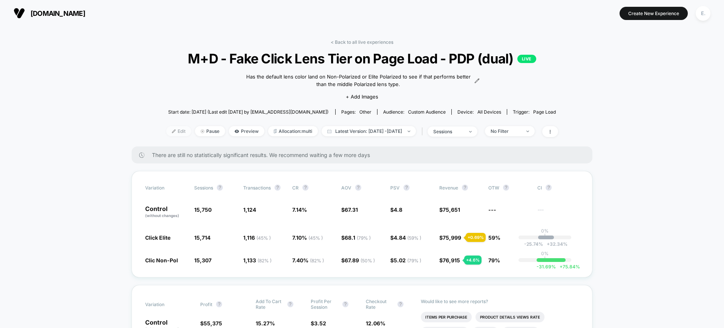
click at [166, 136] on span "Edit" at bounding box center [178, 131] width 25 height 10
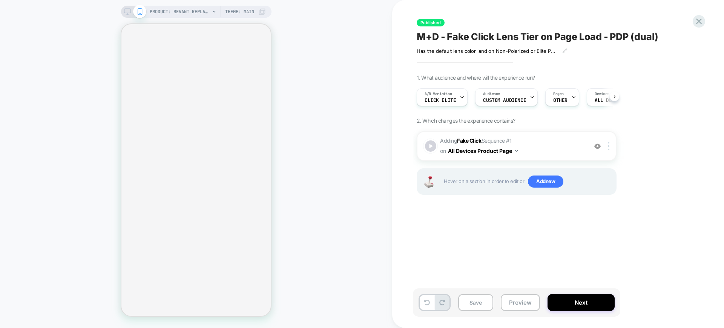
scroll to position [0, 0]
click at [576, 301] on button "Next" at bounding box center [580, 302] width 67 height 17
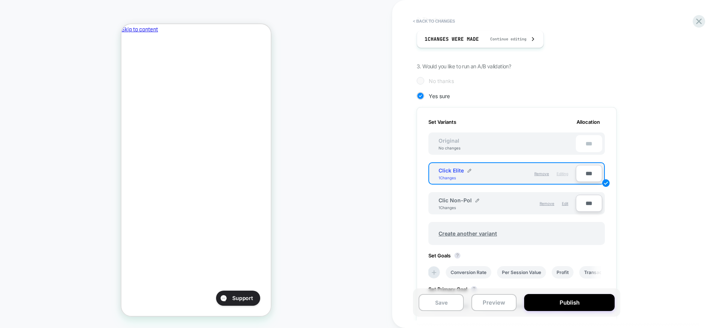
scroll to position [0, 0]
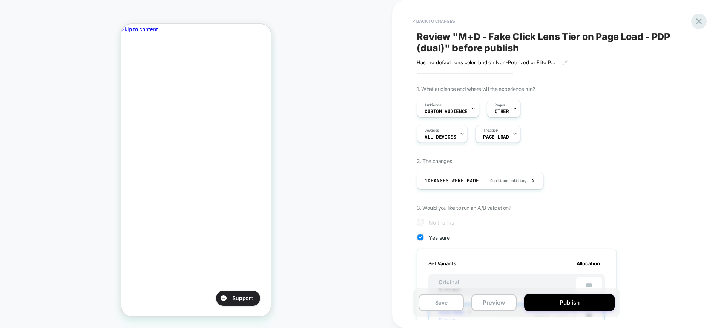
click at [697, 19] on icon at bounding box center [699, 21] width 6 height 6
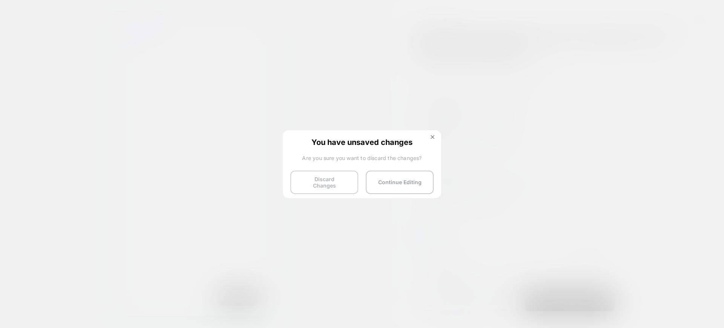
click at [316, 181] on button "Discard Changes" at bounding box center [324, 181] width 68 height 23
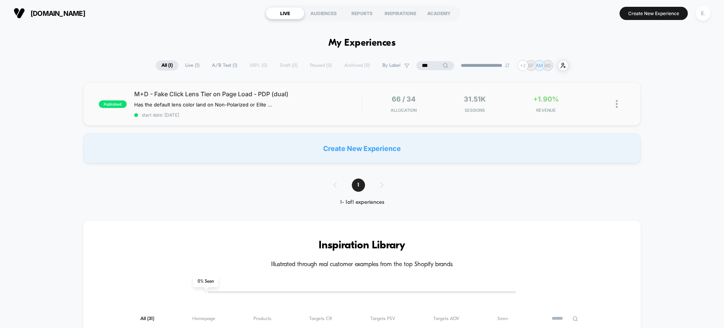
click at [323, 116] on span "start date: 9/15/2025" at bounding box center [247, 115] width 227 height 6
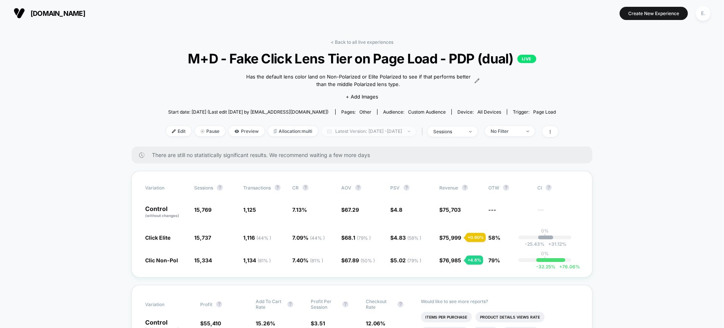
click at [369, 130] on span "Latest Version: Sep 16, 2025 - Sep 29, 2025" at bounding box center [369, 131] width 94 height 10
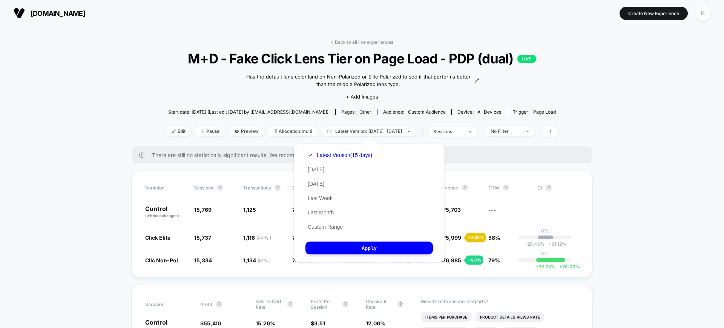
click at [442, 63] on span "M+D - Fake Click Lens Tier on Page Load - PDP (dual) LIVE" at bounding box center [361, 59] width 352 height 16
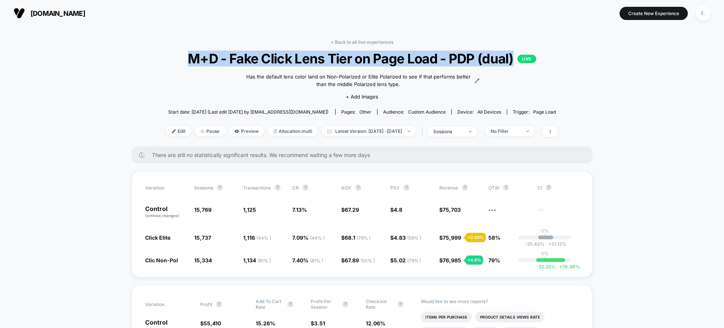
click at [442, 63] on span "M+D - Fake Click Lens Tier on Page Load - PDP (dual) LIVE" at bounding box center [361, 59] width 352 height 16
copy span "M+D - Fake Click Lens Tier on Page Load - PDP (dual)"
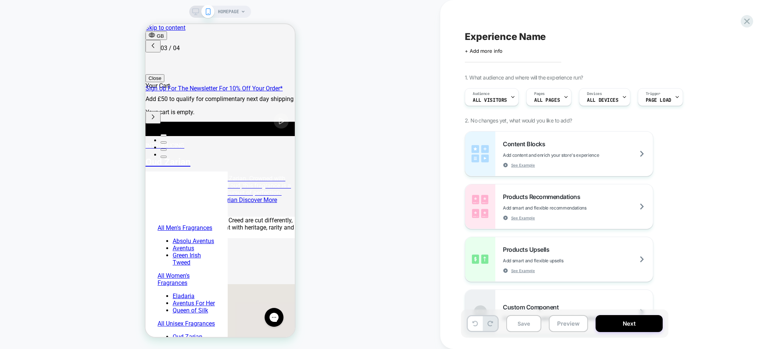
scroll to position [0, 239]
click at [743, 22] on icon at bounding box center [747, 21] width 10 height 10
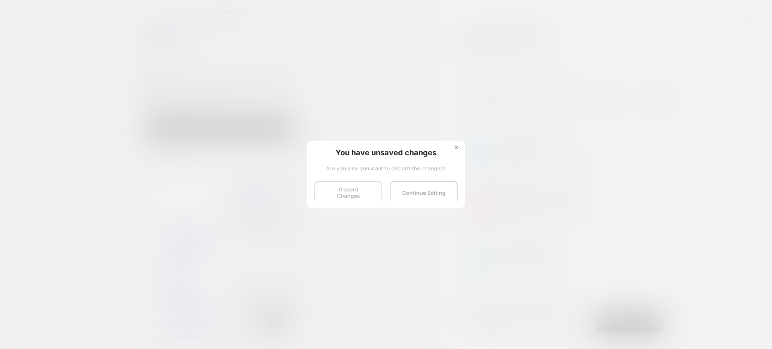
click at [365, 192] on button "Discard Changes" at bounding box center [348, 192] width 68 height 23
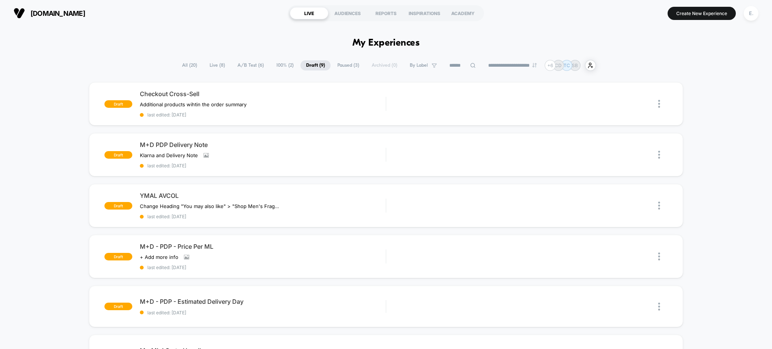
click at [455, 64] on input at bounding box center [463, 65] width 38 height 9
click at [749, 13] on div "E." at bounding box center [751, 13] width 15 height 15
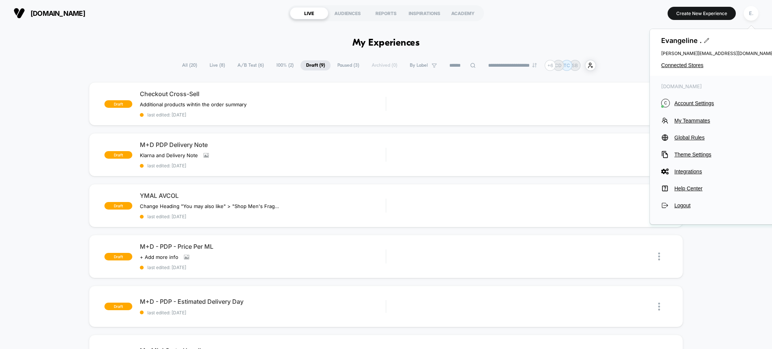
click at [699, 69] on div "[PERSON_NAME] . [PERSON_NAME][EMAIL_ADDRESS][DOMAIN_NAME] Connected Stores" at bounding box center [718, 52] width 136 height 47
click at [696, 64] on span "Connected Stores" at bounding box center [717, 65] width 113 height 6
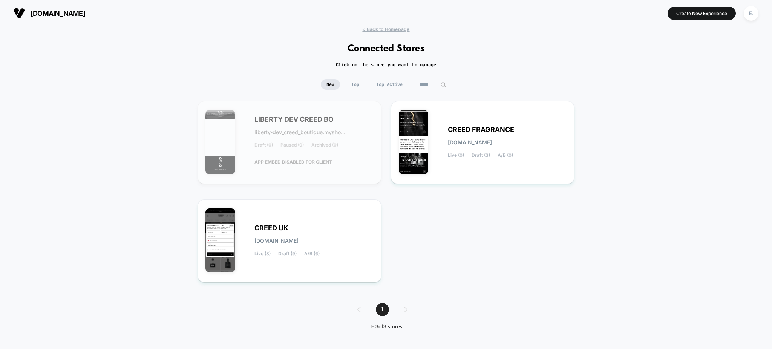
click at [426, 87] on input "*****" at bounding box center [433, 84] width 38 height 11
click at [425, 87] on input "*****" at bounding box center [432, 84] width 75 height 11
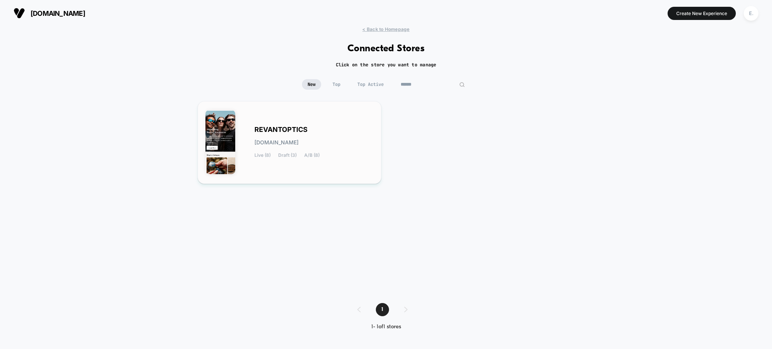
type input "******"
click at [325, 172] on div "REVANTOPTICS revantoptics.myshopify.com Live (8) Draft (3) A/B (8)" at bounding box center [289, 142] width 168 height 67
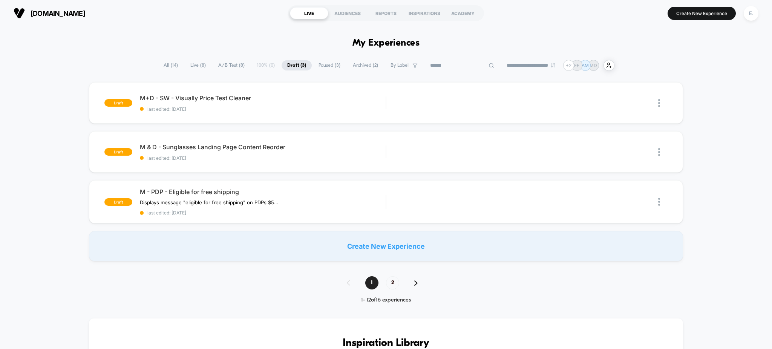
click at [462, 67] on input at bounding box center [461, 65] width 75 height 9
type input "*********"
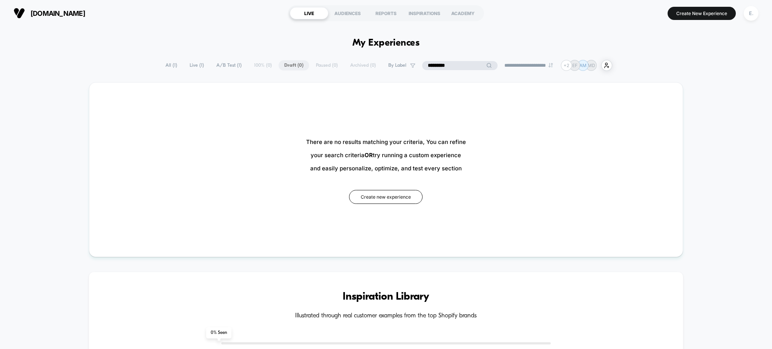
click at [449, 65] on input "*********" at bounding box center [459, 65] width 75 height 9
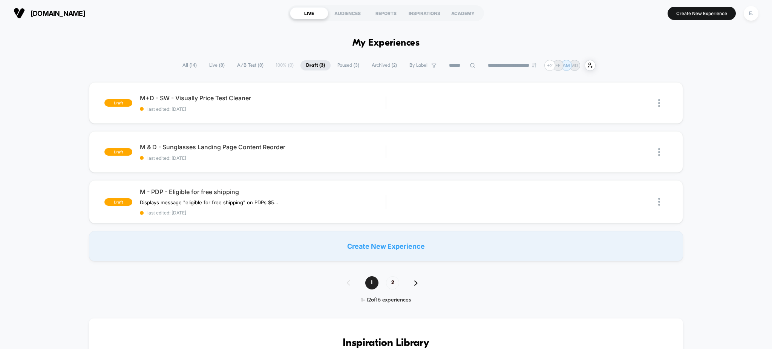
click at [177, 64] on span "All ( 14 )" at bounding box center [190, 65] width 26 height 10
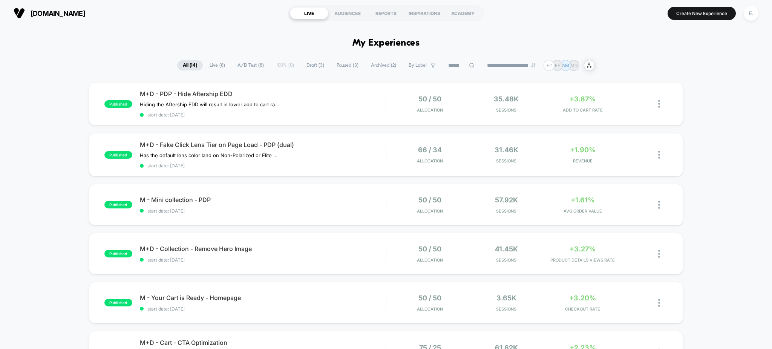
click at [457, 65] on input at bounding box center [462, 65] width 38 height 9
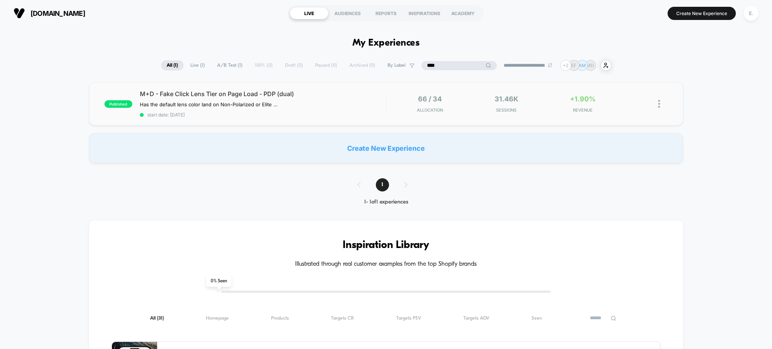
type input "****"
click at [310, 112] on div "M+D - Fake Click Lens Tier on Page Load - PDP (dual) Has the default lens color…" at bounding box center [263, 104] width 246 height 28
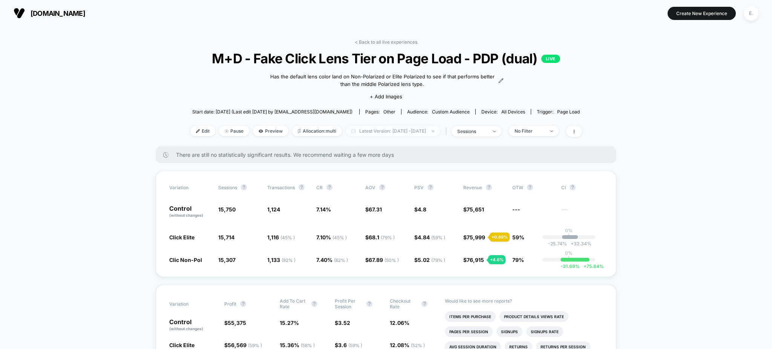
click at [403, 130] on span "Latest Version: Sep 16, 2025 - Sep 29, 2025" at bounding box center [393, 131] width 94 height 10
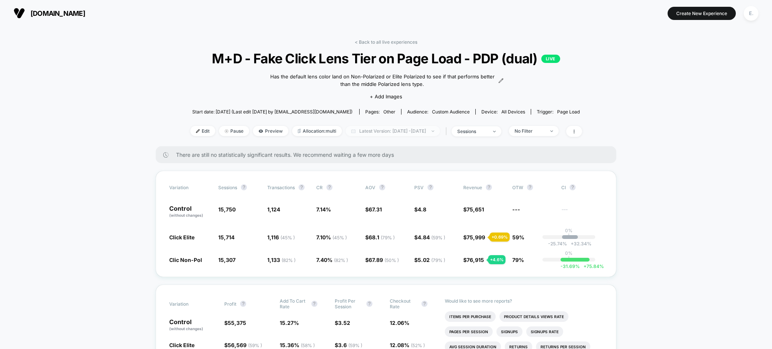
click at [426, 129] on span "Latest Version: Sep 16, 2025 - Sep 29, 2025" at bounding box center [393, 131] width 94 height 10
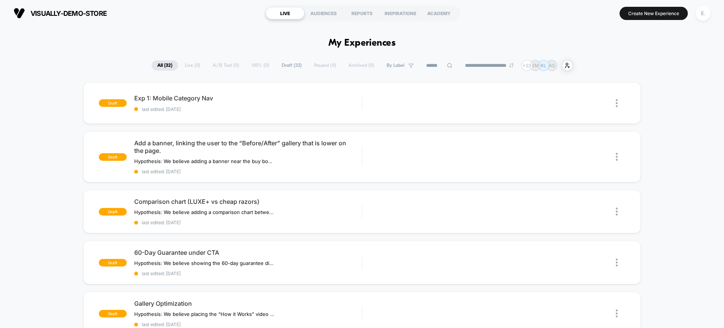
drag, startPoint x: 707, startPoint y: 13, endPoint x: 697, endPoint y: 22, distance: 13.3
click at [706, 12] on div "E." at bounding box center [703, 13] width 15 height 15
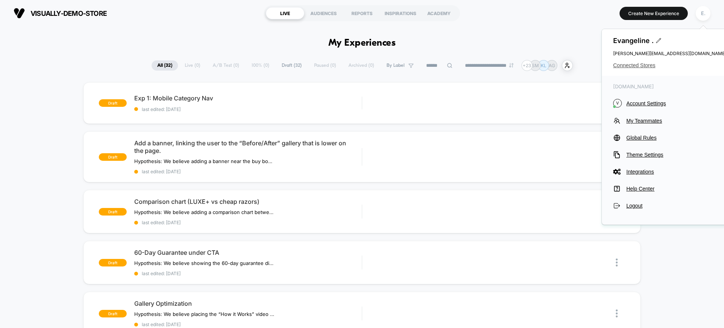
click at [642, 67] on span "Connected Stores" at bounding box center [669, 65] width 113 height 6
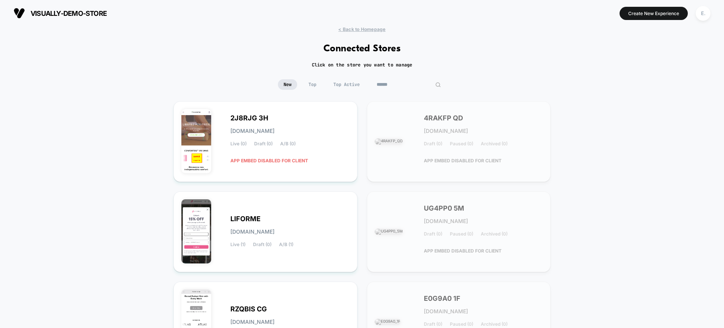
click at [401, 85] on input at bounding box center [408, 84] width 75 height 11
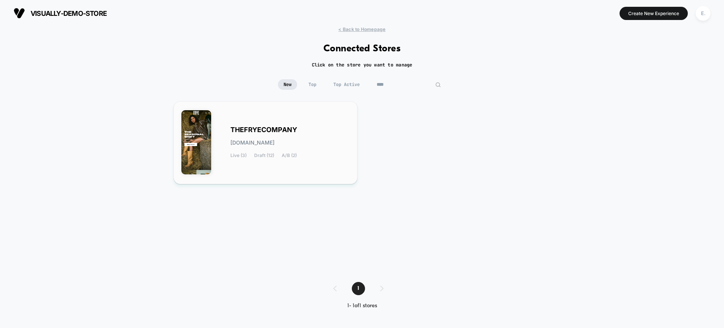
type input "****"
click at [342, 145] on div "THEFRYECOMPANY [DOMAIN_NAME] Live (3) Draft (12) A/B (2)" at bounding box center [289, 142] width 119 height 31
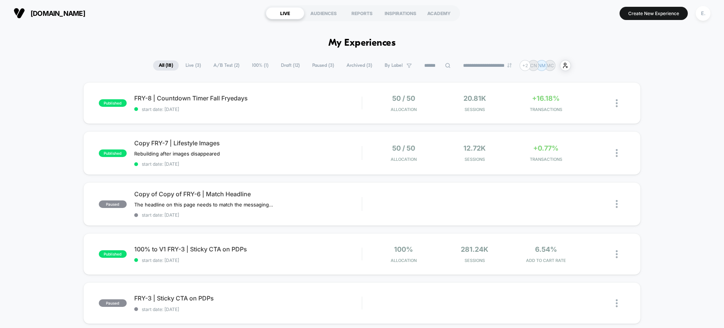
click at [423, 63] on input at bounding box center [437, 65] width 38 height 9
type input "****"
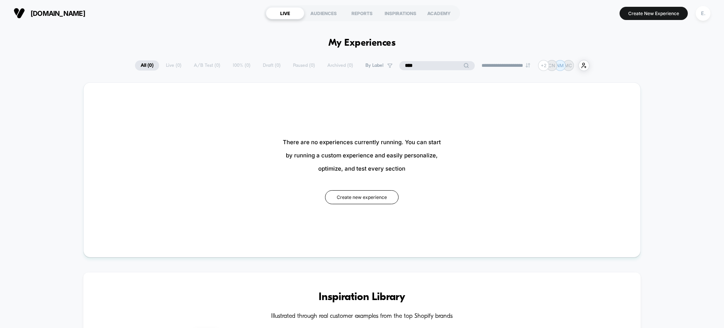
click at [406, 67] on input "****" at bounding box center [436, 65] width 75 height 9
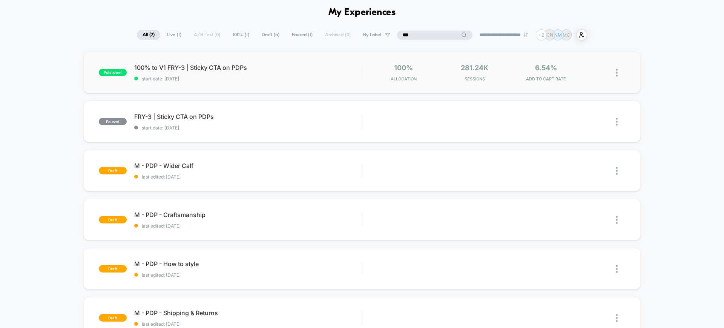
scroll to position [47, 0]
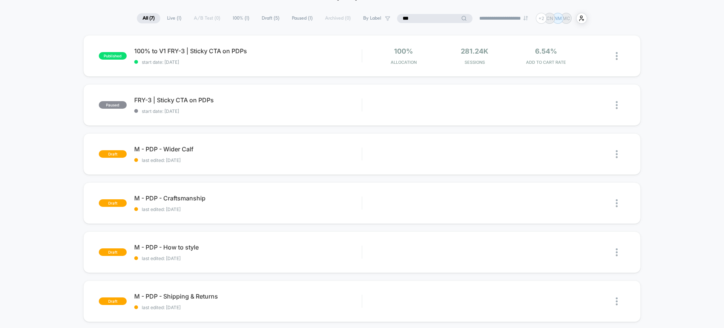
type input "***"
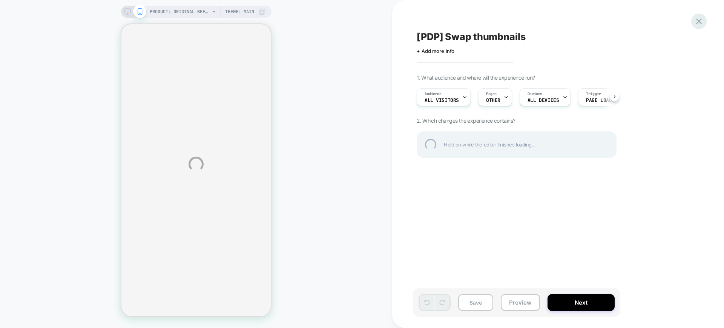
click at [699, 27] on div at bounding box center [698, 21] width 15 height 15
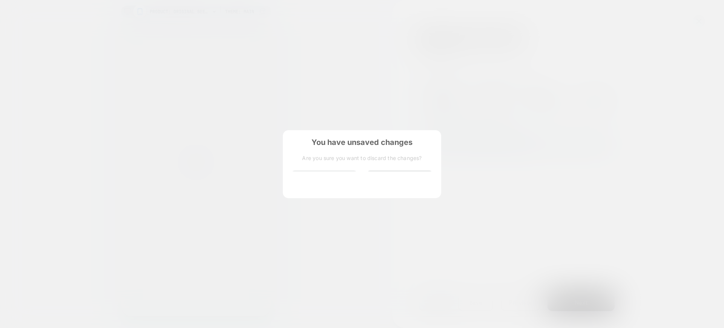
click at [313, 174] on button "Discard Changes" at bounding box center [324, 181] width 68 height 23
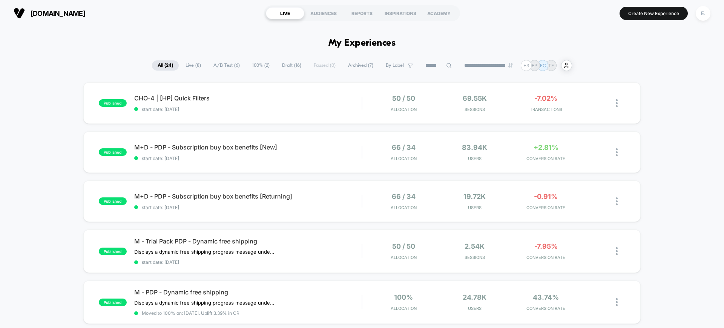
click at [420, 64] on input at bounding box center [439, 65] width 38 height 9
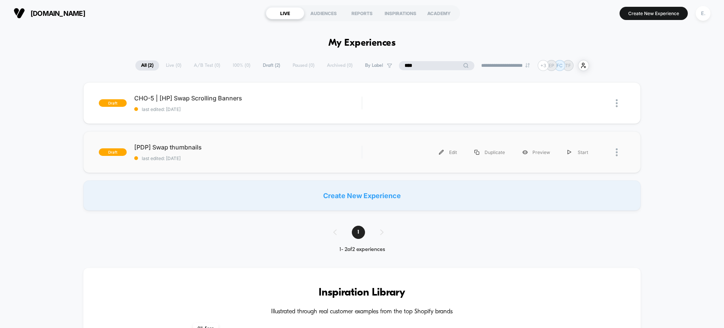
type input "****"
click at [306, 161] on div "draft [PDP] Swap thumbnails last edited: [DATE] Edit Duplicate Preview Start" at bounding box center [361, 151] width 557 height 41
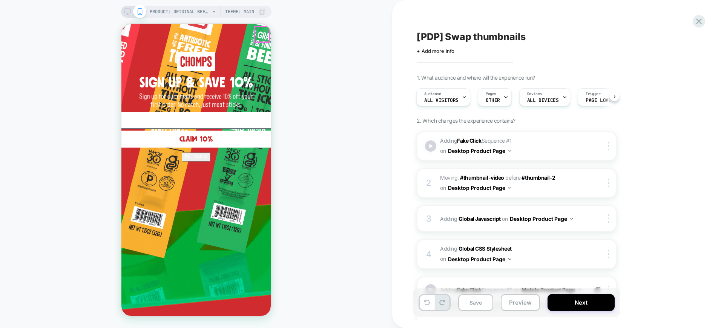
click at [427, 37] on circle "Close dialog" at bounding box center [434, 35] width 14 height 14
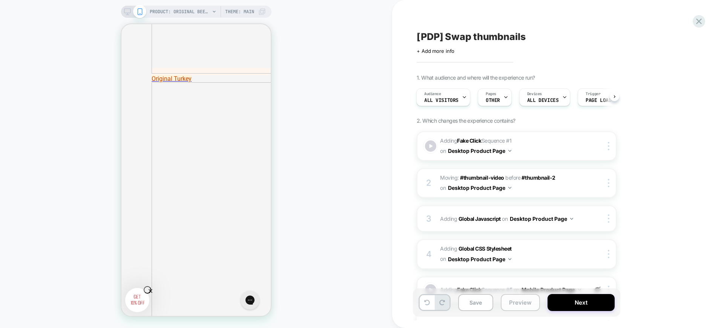
click at [509, 304] on button "Preview" at bounding box center [520, 302] width 39 height 17
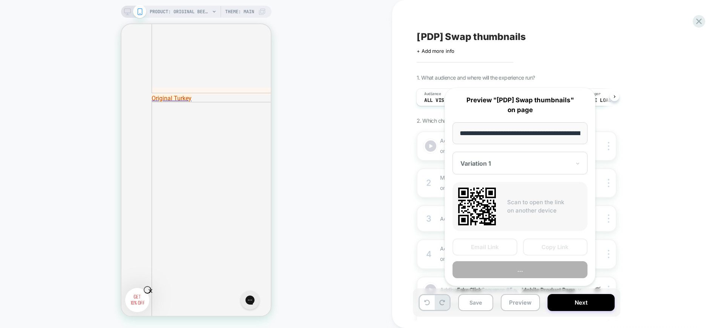
scroll to position [0, 155]
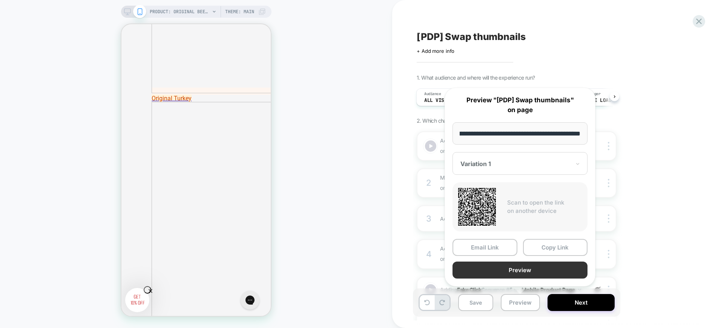
click at [508, 271] on button "Preview" at bounding box center [519, 269] width 135 height 17
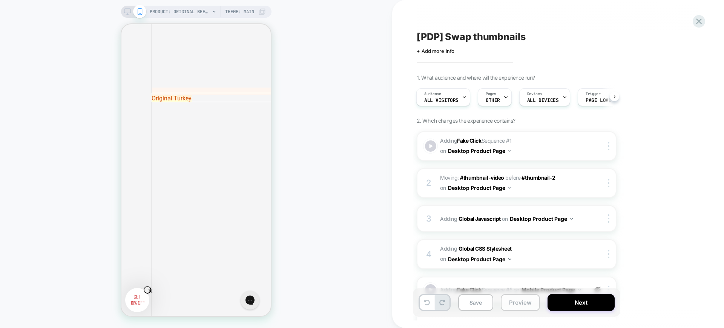
click at [509, 301] on button "Preview" at bounding box center [520, 302] width 39 height 17
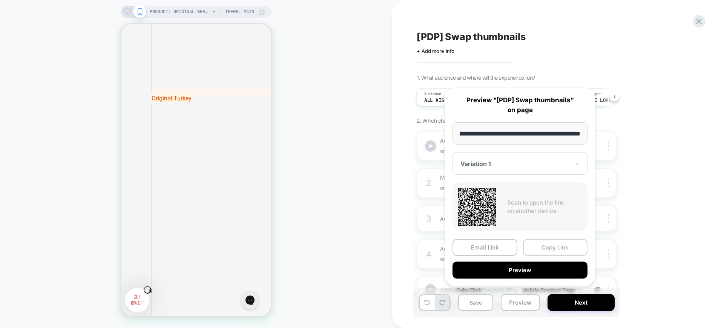
click at [548, 245] on button "Copy Link" at bounding box center [555, 247] width 65 height 17
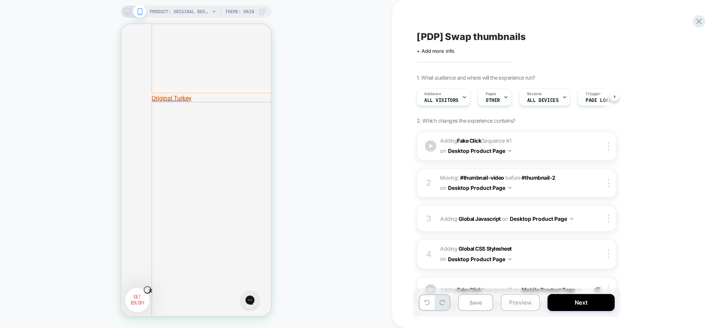
click at [522, 299] on button "Preview" at bounding box center [520, 302] width 39 height 17
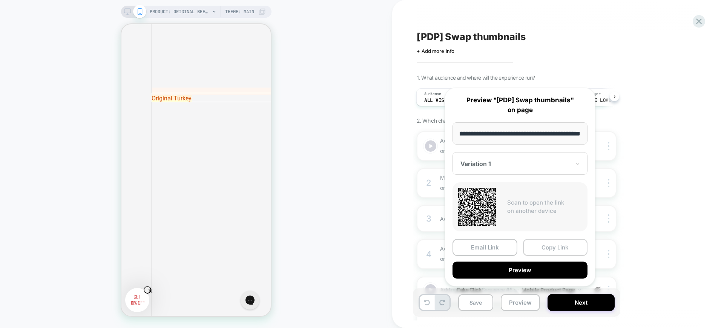
click at [552, 251] on button "Copy Link" at bounding box center [555, 247] width 65 height 17
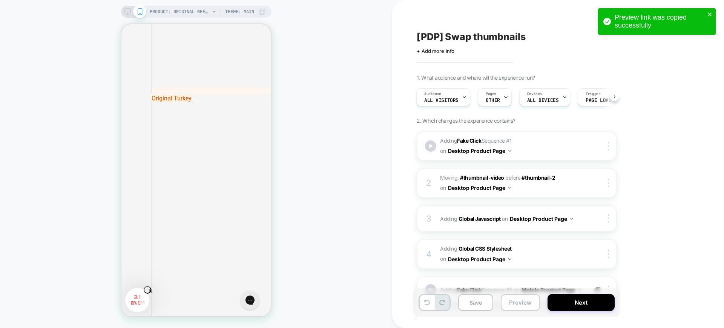
click at [512, 303] on button "Preview" at bounding box center [520, 302] width 39 height 17
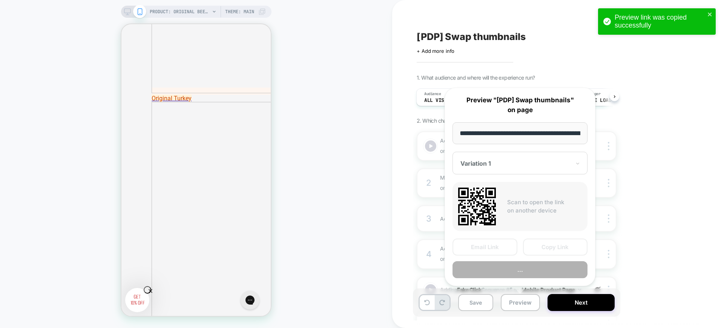
scroll to position [0, 155]
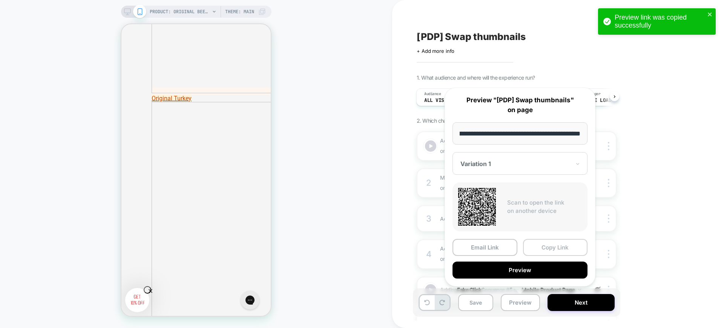
click at [546, 250] on button "Copy Link" at bounding box center [555, 247] width 65 height 17
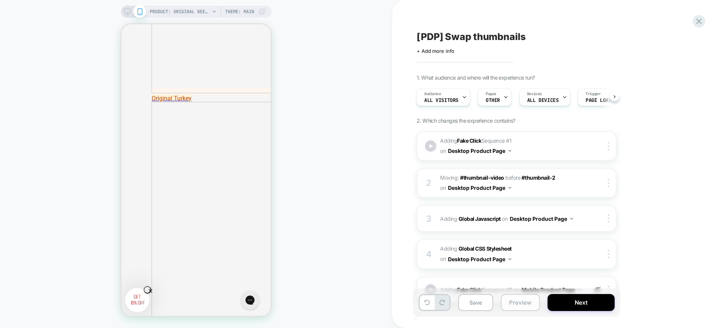
click at [518, 302] on button "Preview" at bounding box center [520, 302] width 39 height 17
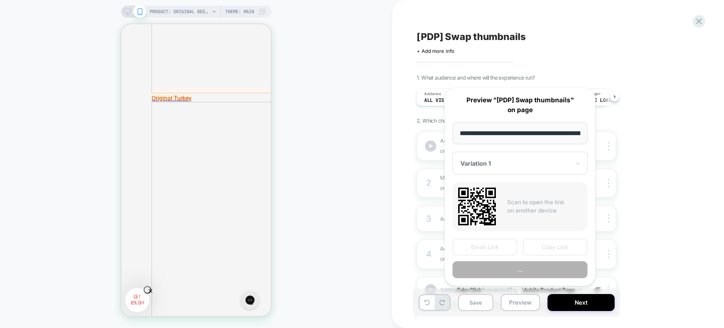
scroll to position [0, 155]
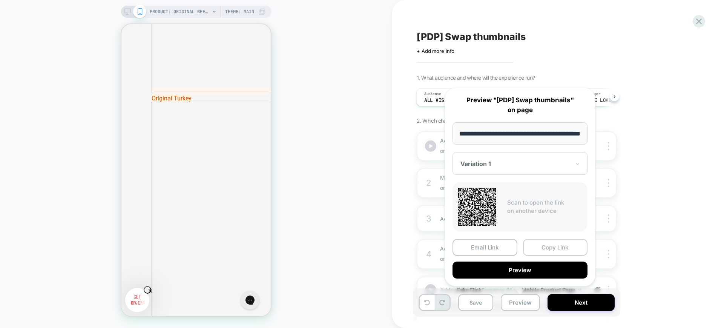
click at [545, 247] on button "Copy Link" at bounding box center [555, 247] width 65 height 17
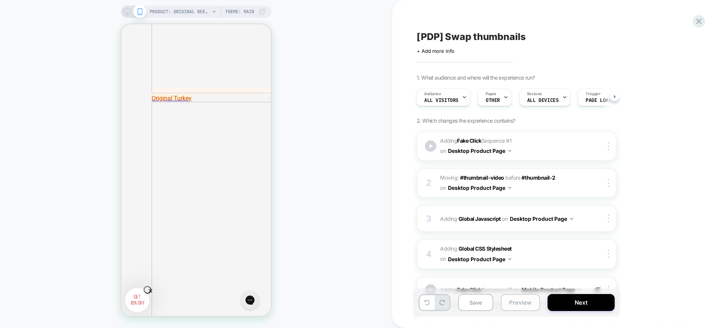
click at [515, 297] on button "Preview" at bounding box center [520, 302] width 39 height 17
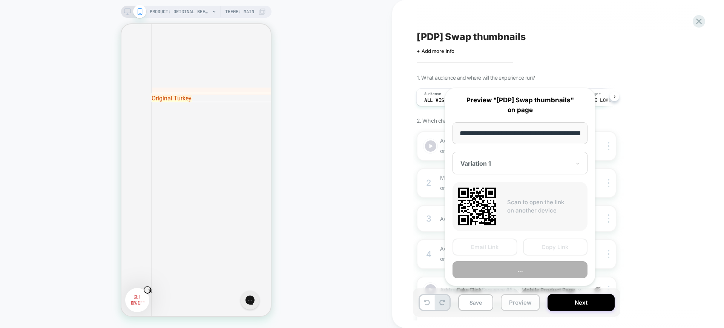
scroll to position [0, 155]
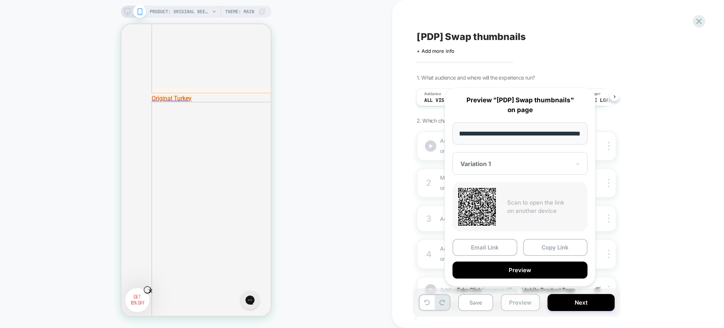
click at [522, 303] on button "Preview" at bounding box center [520, 302] width 39 height 17
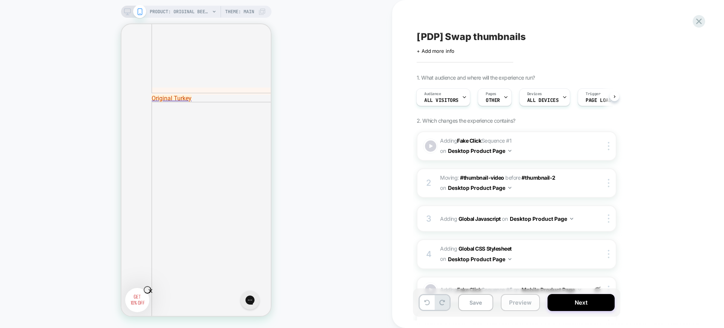
click at [518, 303] on button "Preview" at bounding box center [520, 302] width 39 height 17
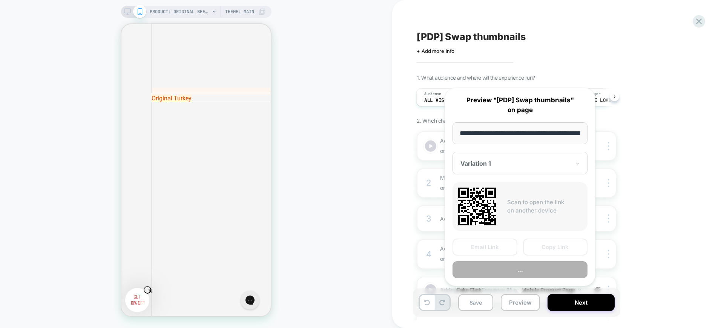
scroll to position [0, 155]
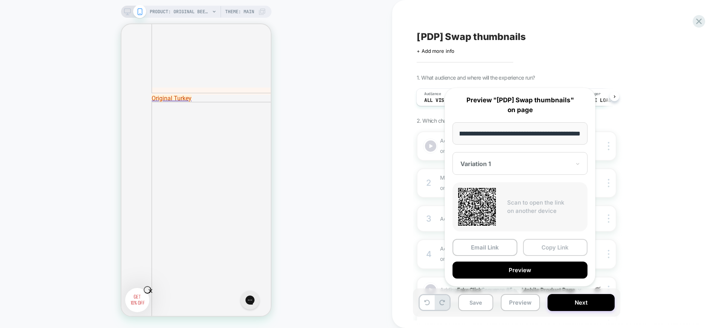
click at [549, 245] on button "Copy Link" at bounding box center [555, 247] width 65 height 17
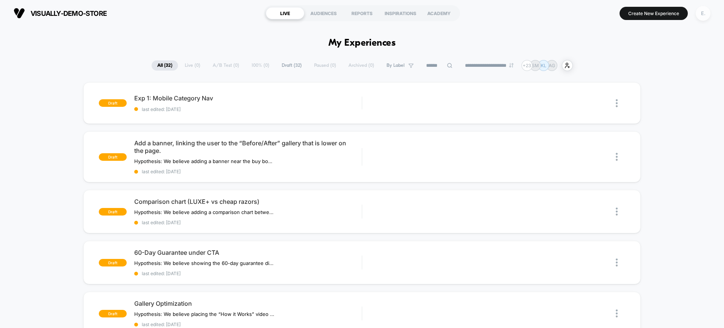
click at [703, 15] on div "E." at bounding box center [703, 13] width 15 height 15
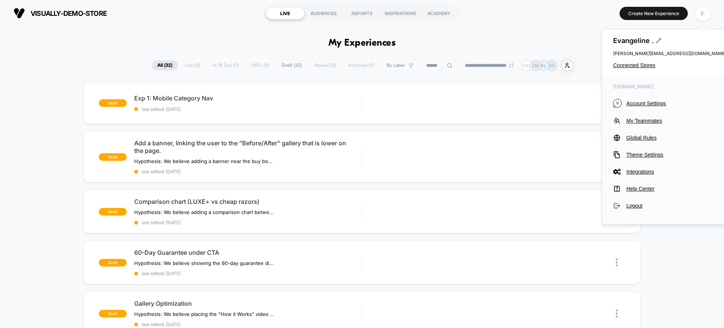
click at [634, 60] on div "[PERSON_NAME] . [PERSON_NAME][EMAIL_ADDRESS][DOMAIN_NAME] Connected Stores" at bounding box center [670, 52] width 136 height 47
click at [632, 63] on span "Connected Stores" at bounding box center [669, 65] width 113 height 6
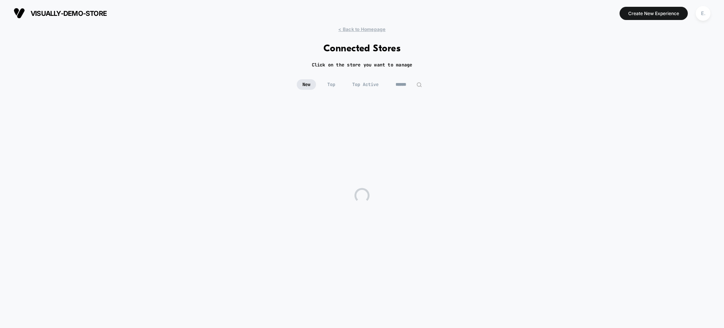
click at [417, 84] on img at bounding box center [419, 85] width 6 height 6
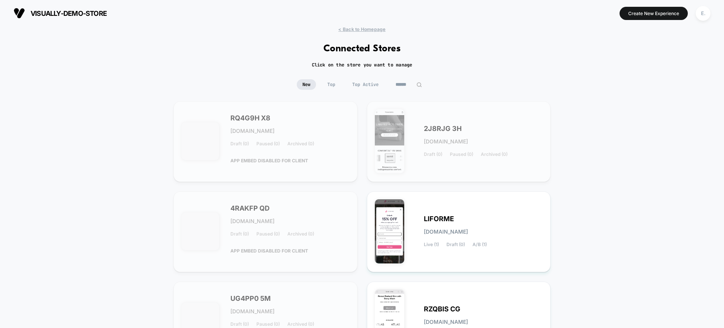
click at [399, 82] on input at bounding box center [409, 84] width 38 height 11
type input "**********"
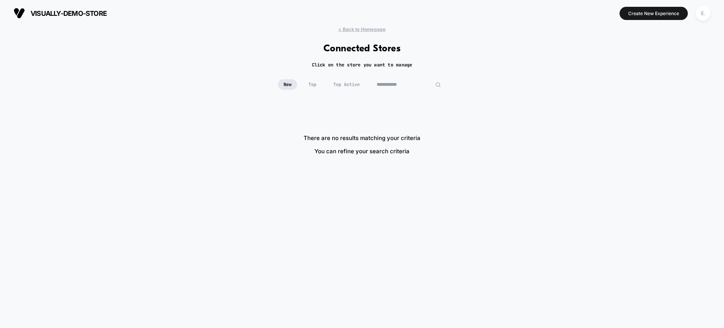
drag, startPoint x: 411, startPoint y: 89, endPoint x: 374, endPoint y: 89, distance: 36.2
click at [374, 89] on div "**********" at bounding box center [408, 84] width 75 height 11
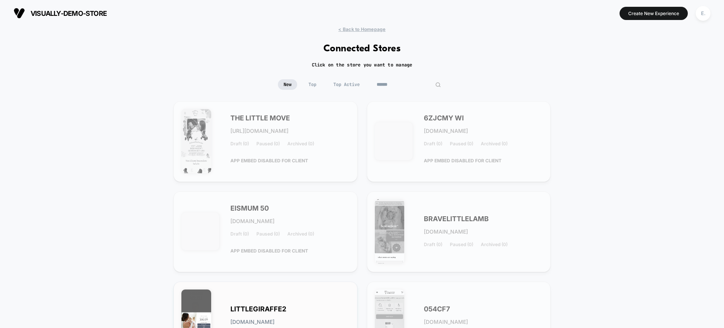
type input "******"
click at [306, 291] on div "LITTLEGIRAFFE2 [DOMAIN_NAME] Live (12) Draft (1) A/B (0)" at bounding box center [265, 321] width 168 height 65
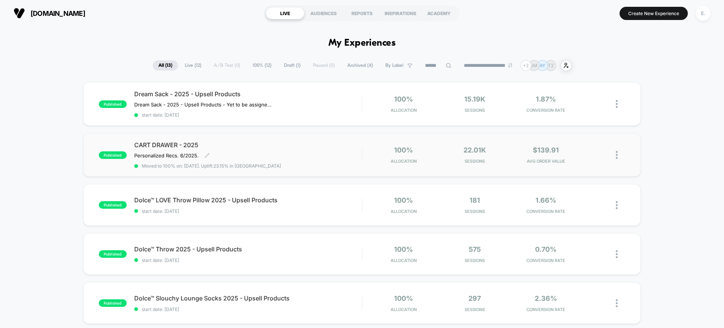
click at [325, 165] on span "Moved to 100% on: [DATE] . Uplift: 23.15% in [GEOGRAPHIC_DATA]" at bounding box center [247, 166] width 227 height 6
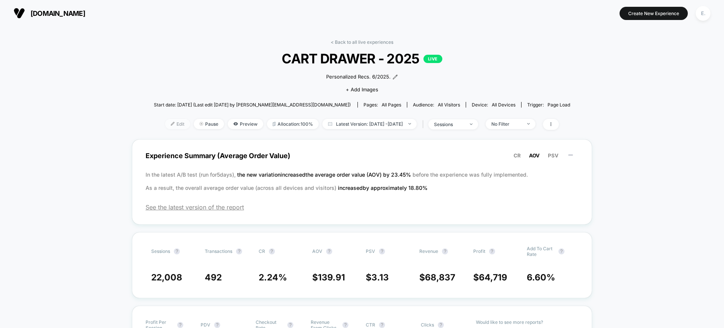
click at [165, 127] on span "Edit" at bounding box center [177, 124] width 25 height 10
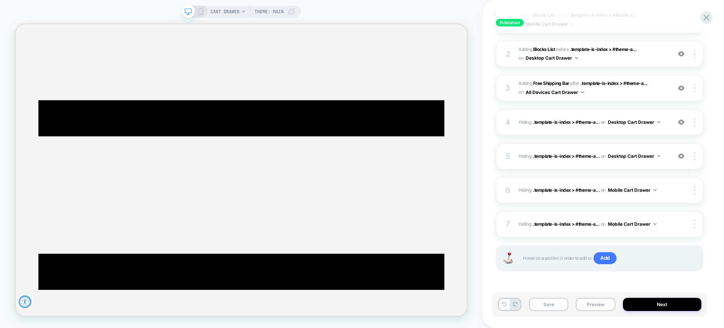
click at [700, 21] on div at bounding box center [695, 19] width 14 height 8
click at [706, 19] on icon at bounding box center [706, 17] width 10 height 10
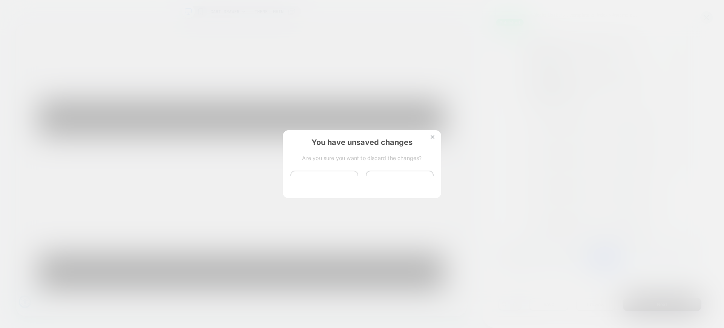
click at [326, 185] on button "Discard Changes" at bounding box center [324, 181] width 68 height 23
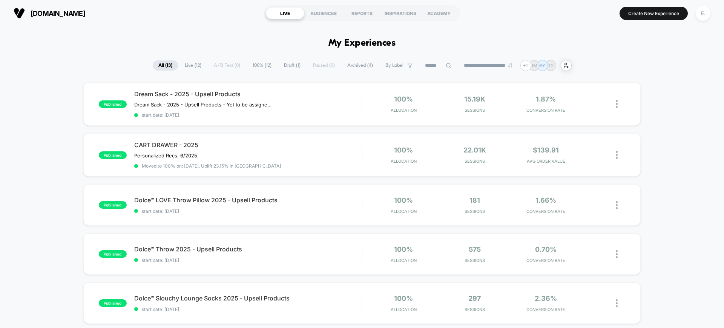
click at [419, 68] on input at bounding box center [438, 65] width 38 height 9
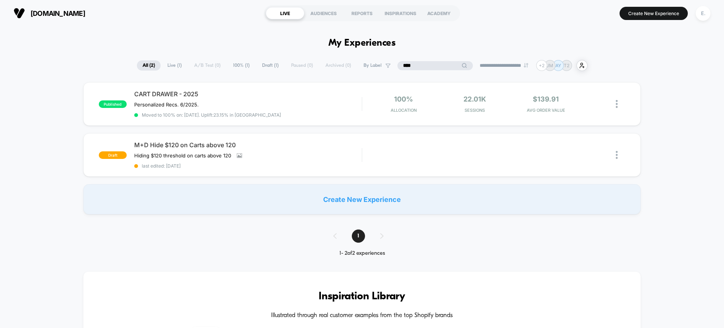
type input "****"
drag, startPoint x: 124, startPoint y: 9, endPoint x: 29, endPoint y: 11, distance: 95.8
click at [29, 11] on section "littlegiraffe.com" at bounding box center [126, 13] width 230 height 19
copy span "littlegiraffe.com"
click at [420, 67] on input "****" at bounding box center [435, 65] width 38 height 9
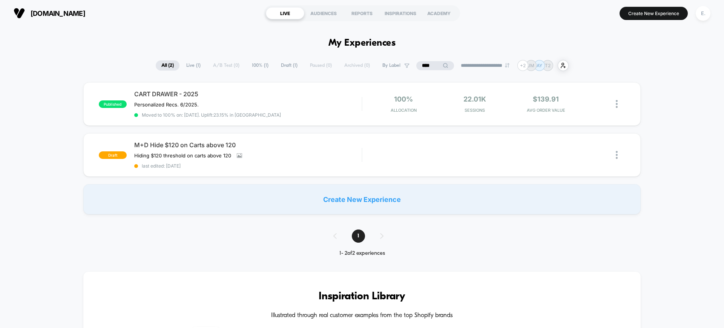
click at [420, 67] on input "****" at bounding box center [435, 65] width 38 height 9
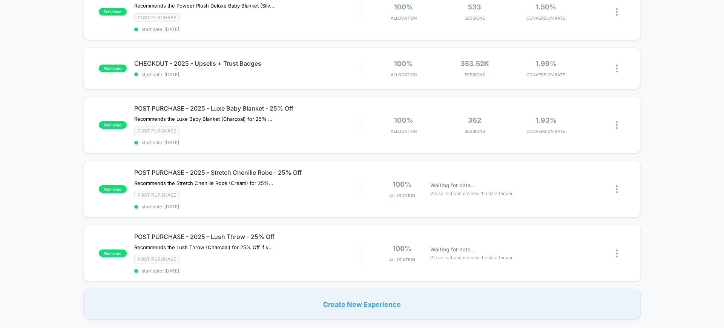
scroll to position [565, 0]
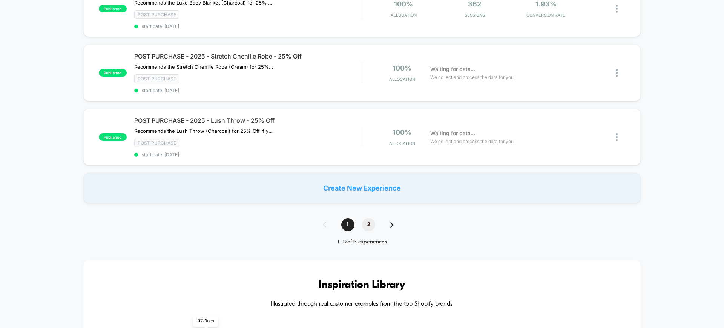
click at [372, 219] on span "2" at bounding box center [368, 224] width 13 height 13
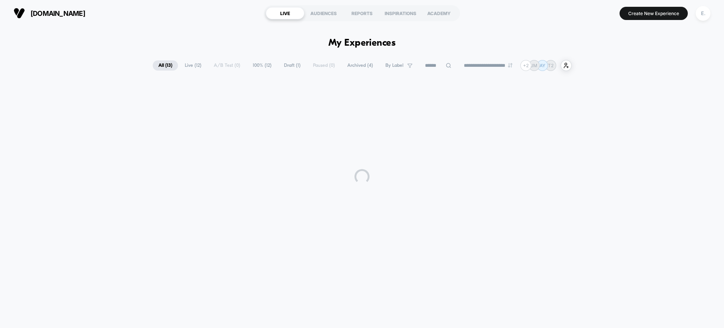
scroll to position [0, 0]
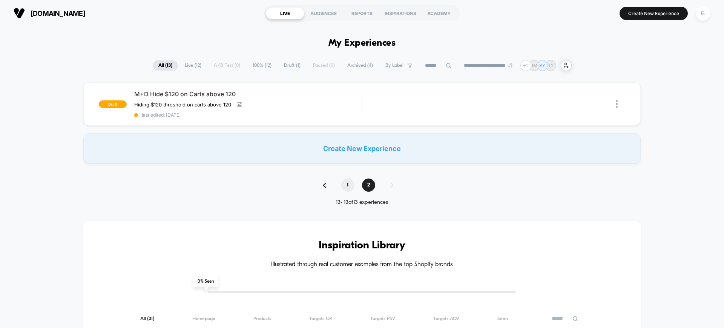
click at [345, 185] on span "1" at bounding box center [347, 184] width 13 height 13
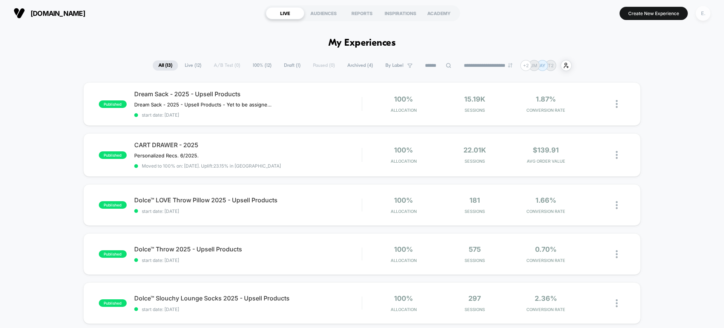
click at [705, 12] on div "E." at bounding box center [703, 13] width 15 height 15
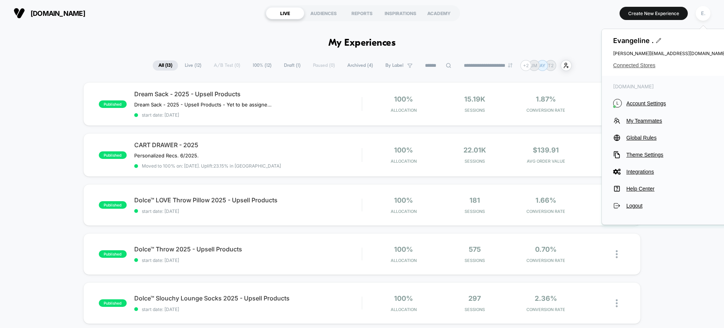
click at [655, 66] on span "Connected Stores" at bounding box center [669, 65] width 113 height 6
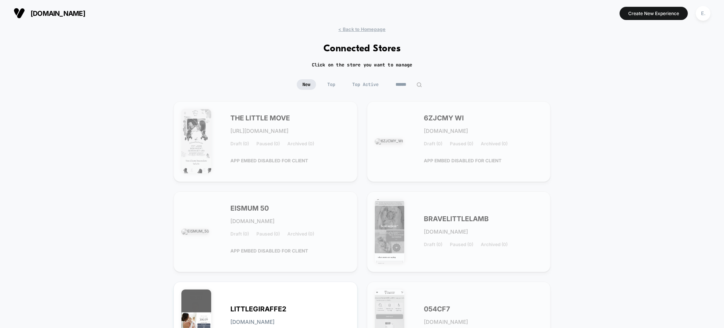
click at [411, 90] on div "New Top Top Active ******" at bounding box center [362, 90] width 724 height 22
click at [409, 82] on input "******" at bounding box center [408, 84] width 75 height 11
click at [408, 82] on input "******" at bounding box center [408, 84] width 75 height 11
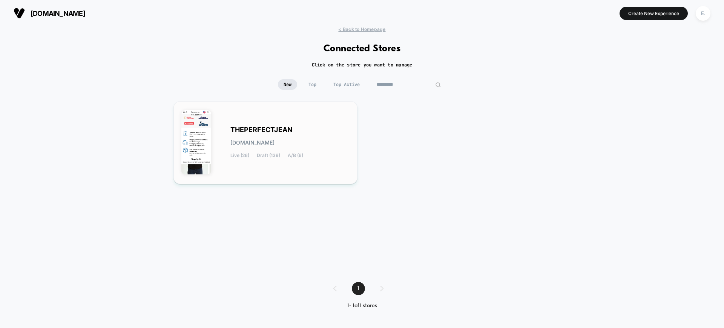
type input "*********"
click at [299, 138] on div "THEPERFECTJEAN theperfectjean.myshopify.com Live (26) Draft (139) A/B (6)" at bounding box center [289, 142] width 119 height 31
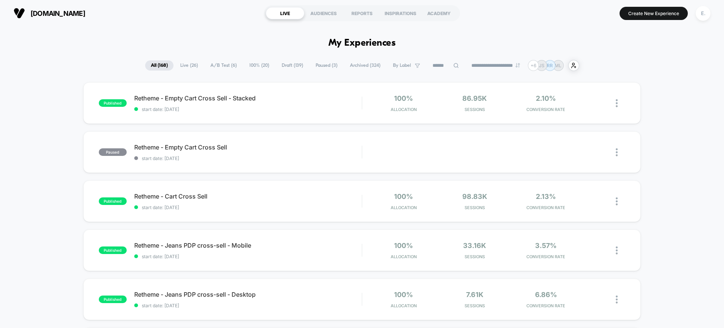
click at [282, 68] on span "Draft ( 139 )" at bounding box center [292, 65] width 33 height 10
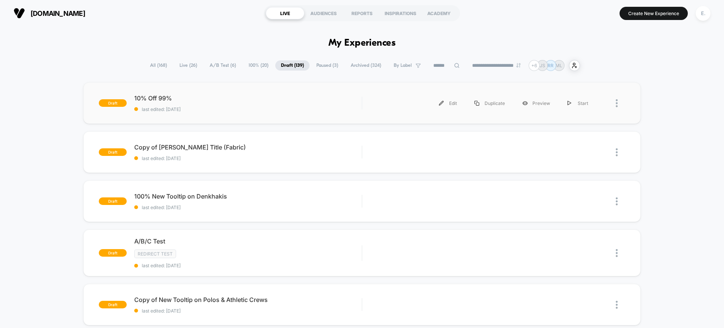
click at [269, 113] on div "draft 10% Off 99% last edited: 9/29/2025 Edit Duplicate Preview Start" at bounding box center [361, 102] width 557 height 41
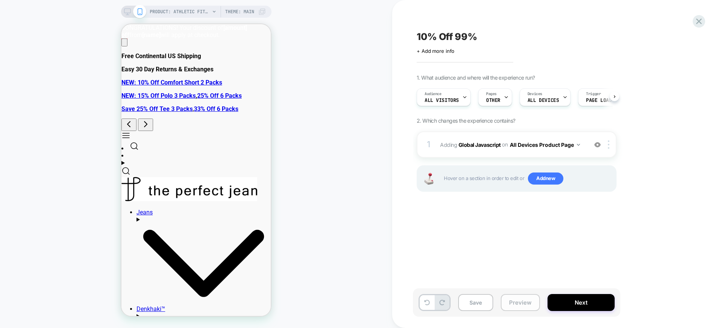
click at [518, 308] on button "Preview" at bounding box center [520, 302] width 39 height 17
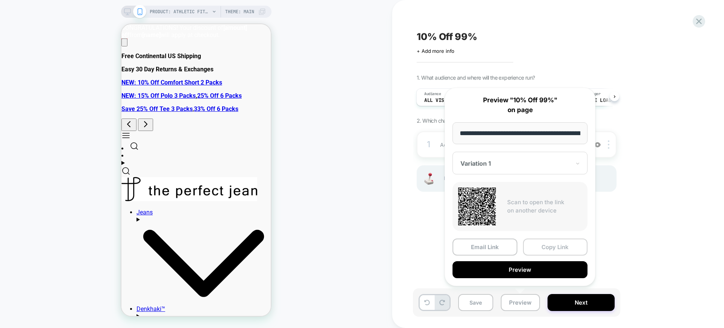
scroll to position [0, 132]
click at [536, 250] on button "Copy Link" at bounding box center [555, 247] width 65 height 17
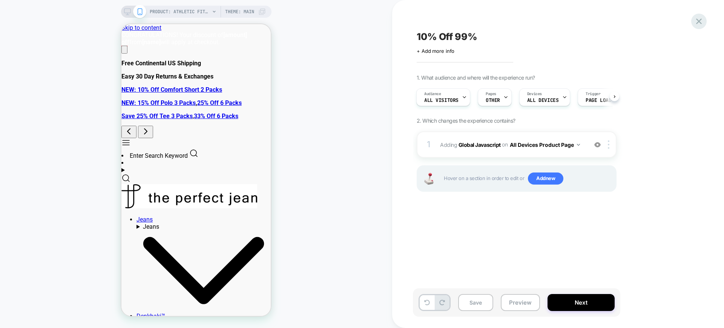
click at [700, 25] on icon at bounding box center [699, 21] width 10 height 10
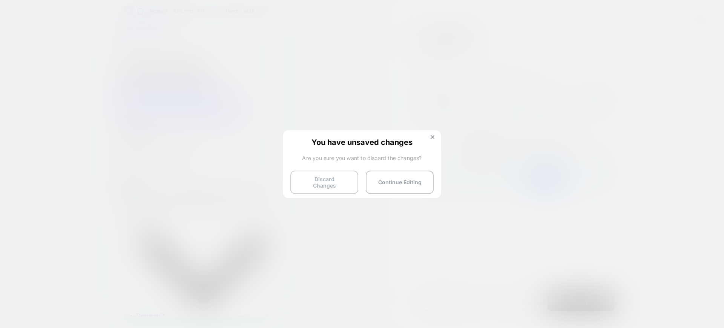
click at [334, 186] on button "Discard Changes" at bounding box center [324, 181] width 68 height 23
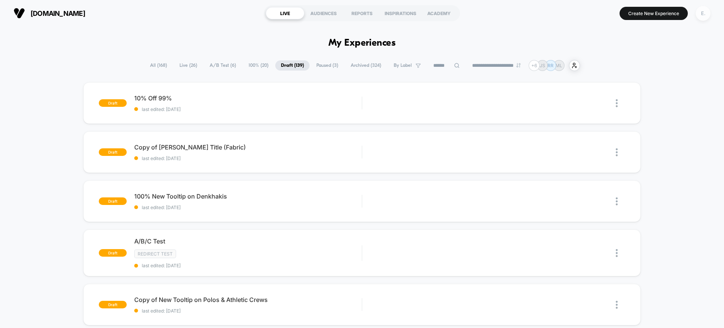
click at [703, 15] on div "E." at bounding box center [703, 13] width 15 height 15
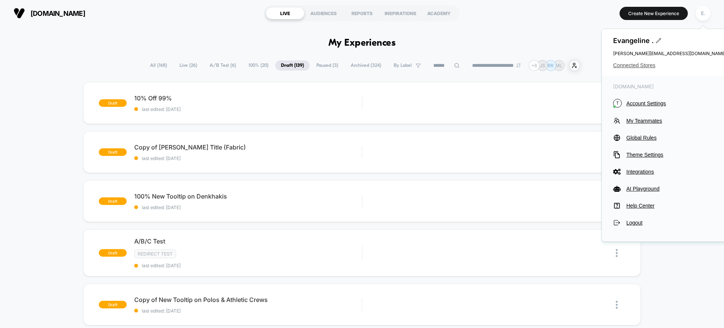
click at [634, 64] on span "Connected Stores" at bounding box center [669, 65] width 113 height 6
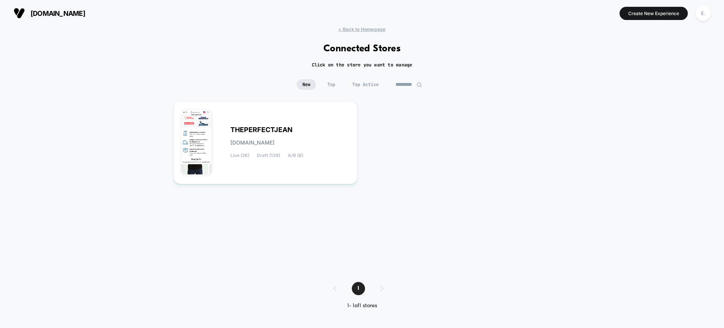
click at [395, 87] on input "*********" at bounding box center [409, 84] width 38 height 11
click at [395, 87] on input "*********" at bounding box center [408, 84] width 75 height 11
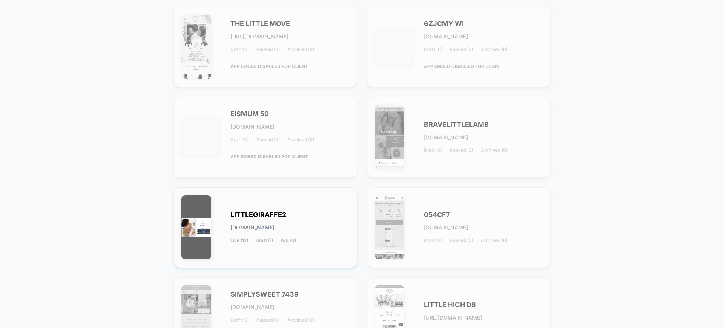
type input "******"
click at [308, 205] on div "LITTLEGIRAFFE2 littlegiraffe2.myshopify.com Live (12) Draft (1) A/B (0)" at bounding box center [265, 227] width 168 height 65
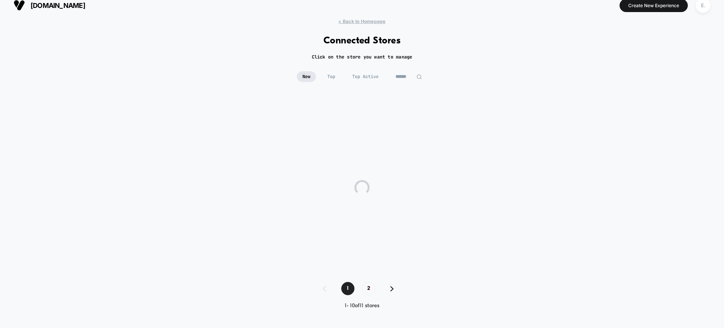
scroll to position [8, 0]
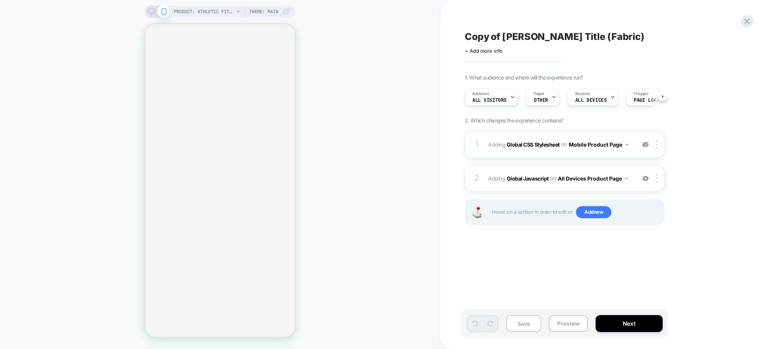
scroll to position [0, 1]
click at [579, 182] on button "All Devices Product Page" at bounding box center [593, 178] width 70 height 11
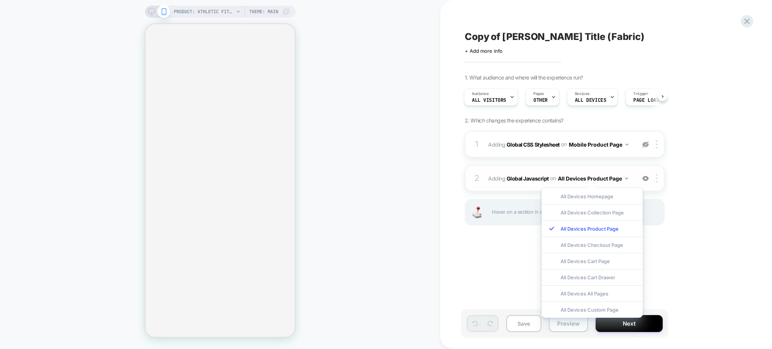
click at [510, 187] on div "2 Adding Global Javascript on All Devices Product Page Add Before Add After Tar…" at bounding box center [565, 178] width 200 height 26
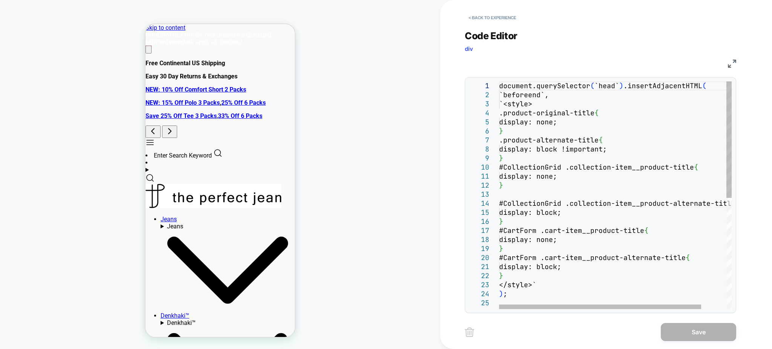
scroll to position [0, 0]
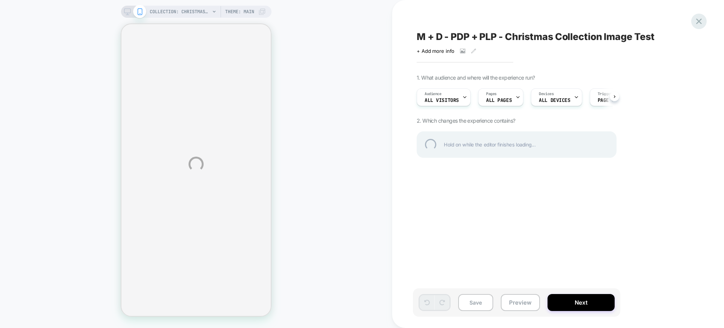
click at [696, 24] on div at bounding box center [698, 21] width 15 height 15
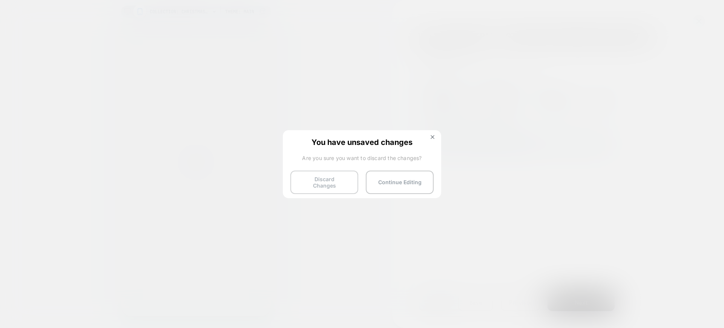
click at [326, 185] on button "Discard Changes" at bounding box center [324, 181] width 68 height 23
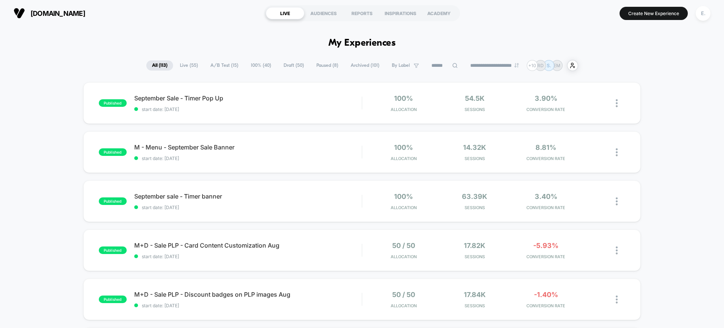
click at [436, 67] on input at bounding box center [445, 65] width 38 height 9
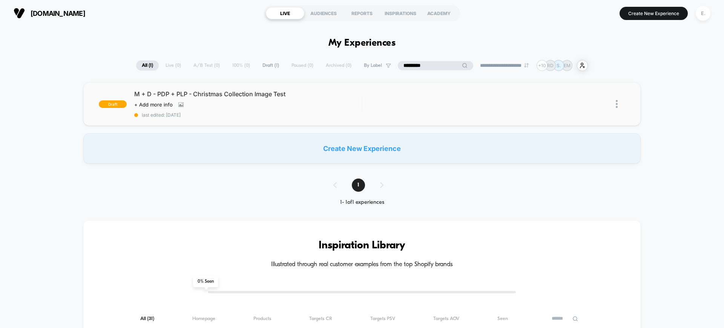
type input "*********"
click at [380, 98] on div "Edit Duplicate Preview Start" at bounding box center [493, 103] width 263 height 17
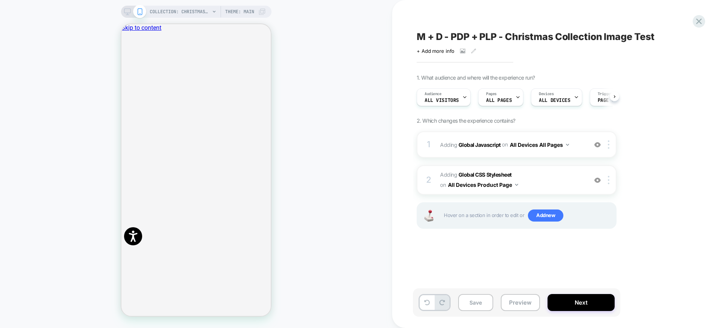
scroll to position [0, 0]
click at [130, 64] on icon "Close" at bounding box center [128, 66] width 4 height 4
click at [529, 300] on button "Preview" at bounding box center [520, 302] width 39 height 17
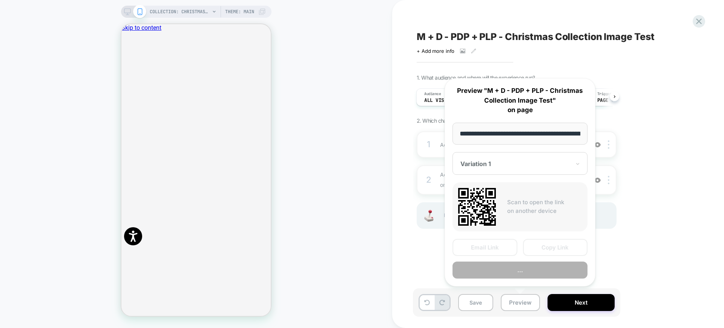
scroll to position [0, 81]
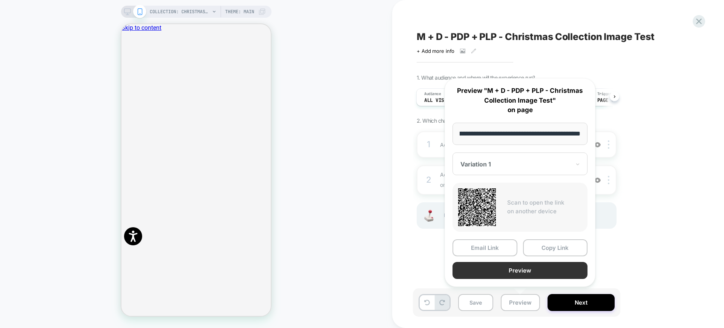
click at [510, 268] on button "Preview" at bounding box center [519, 270] width 135 height 17
